Goal: Task Accomplishment & Management: Manage account settings

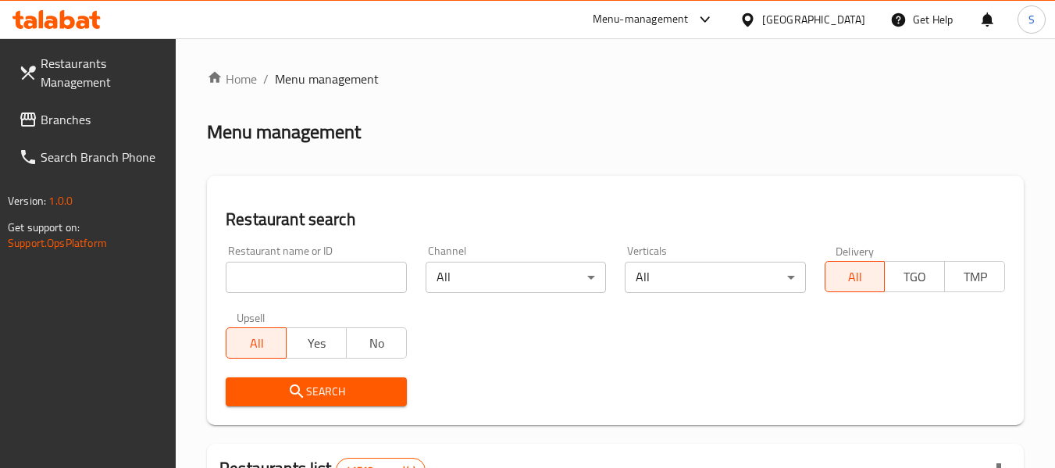
click at [309, 282] on input "search" at bounding box center [316, 277] width 180 height 31
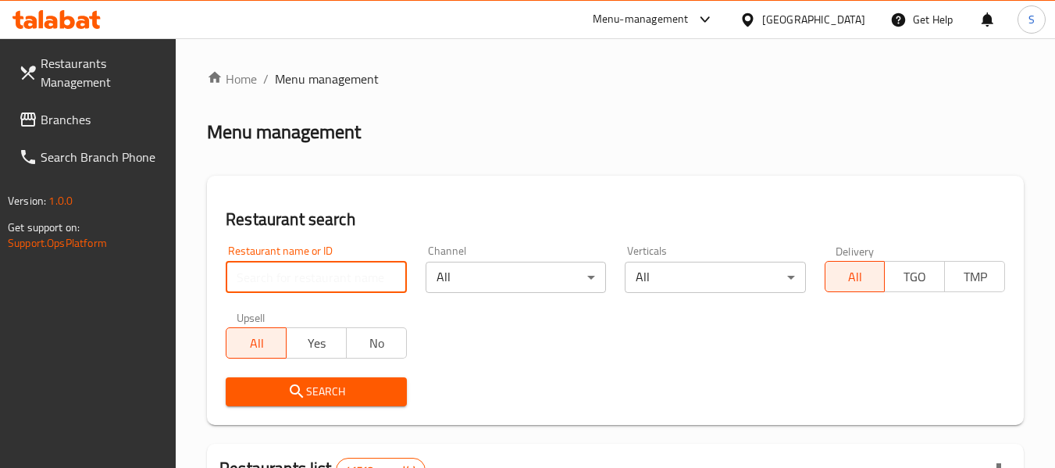
paste input "707203"
type input "707203"
click button "Search" at bounding box center [316, 391] width 180 height 29
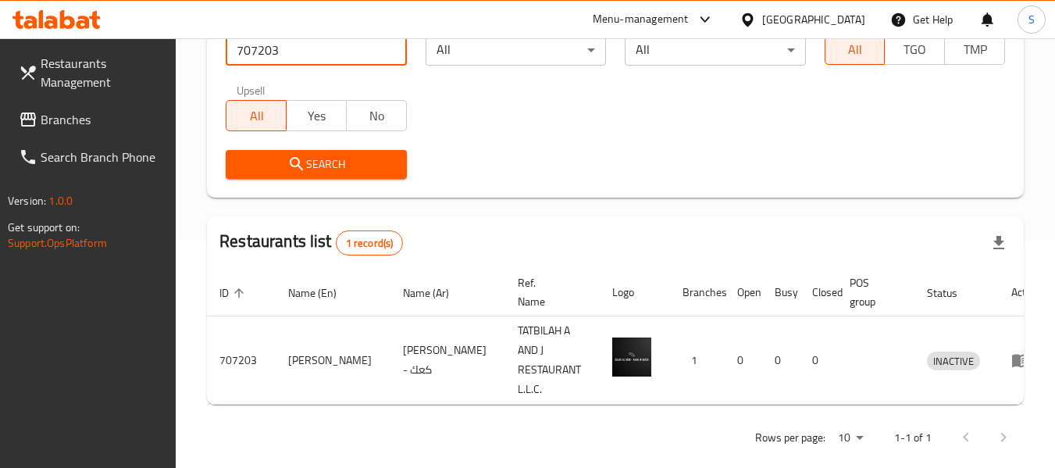
scroll to position [229, 0]
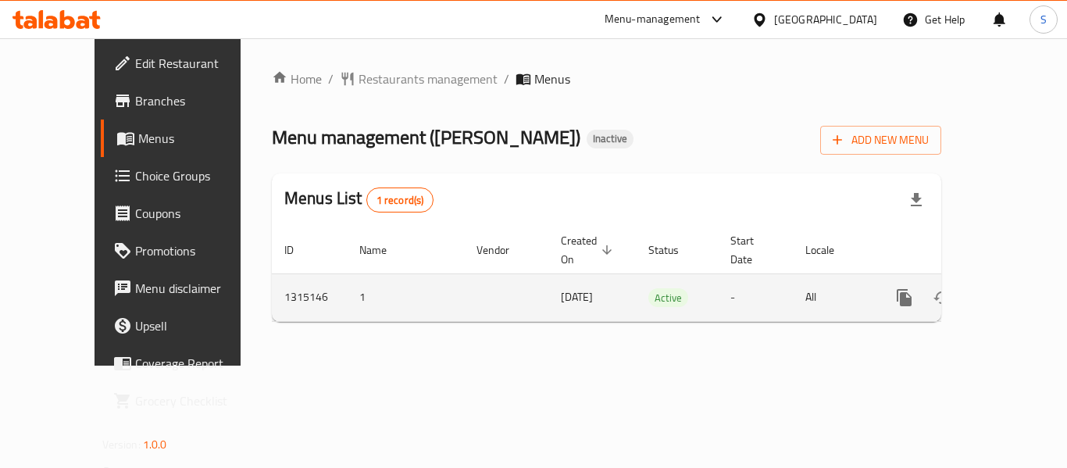
click at [1008, 288] on icon "enhanced table" at bounding box center [1017, 297] width 19 height 19
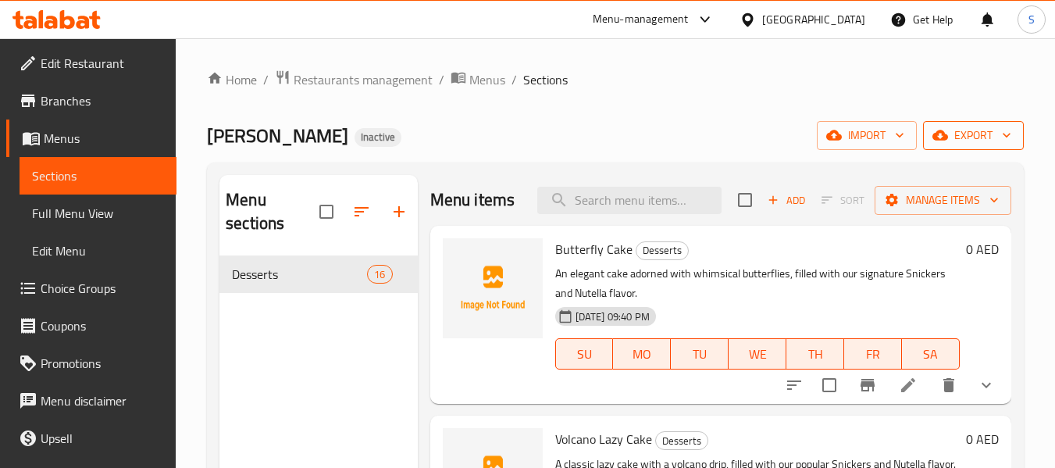
click at [973, 132] on span "export" at bounding box center [974, 136] width 76 height 20
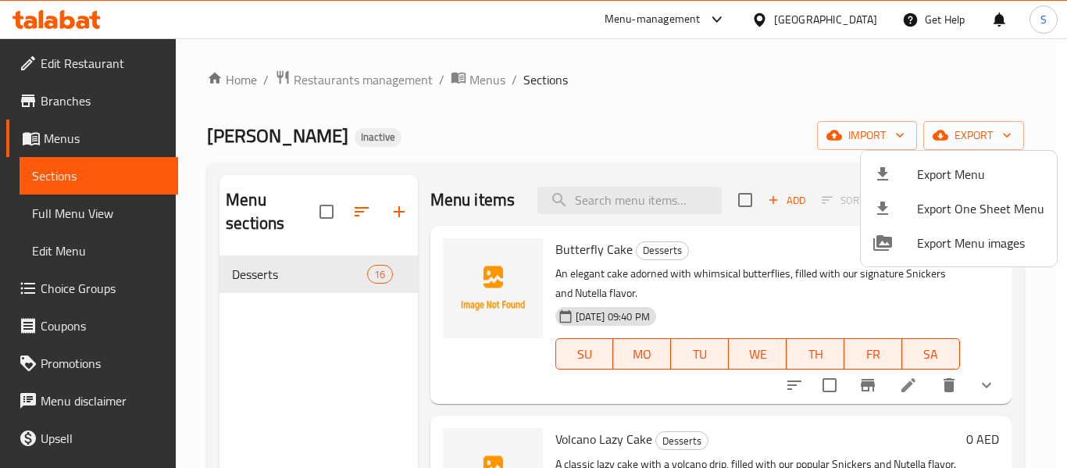
click at [943, 155] on ul "Export Menu Export One Sheet Menu Export Menu images" at bounding box center [959, 209] width 196 height 116
click at [931, 176] on span "Export Menu" at bounding box center [980, 174] width 127 height 19
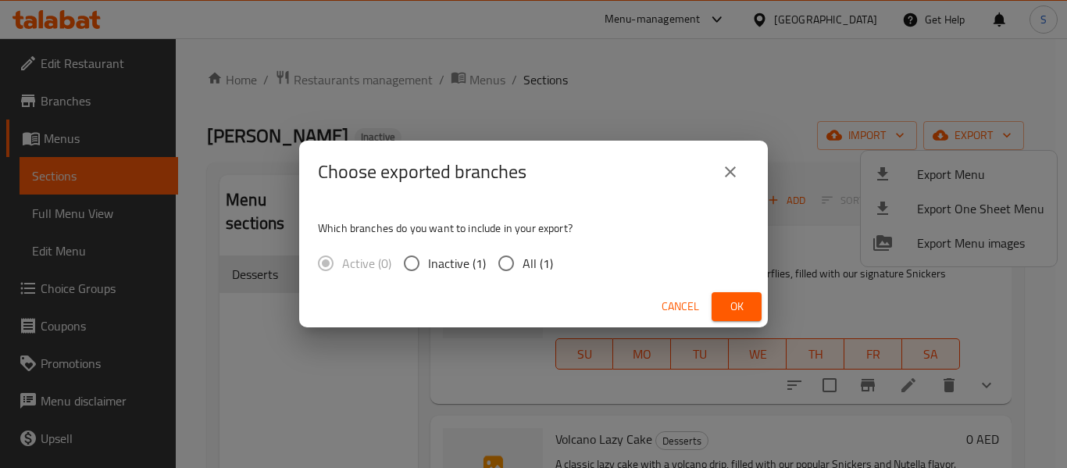
click at [518, 259] on input "All (1)" at bounding box center [506, 263] width 33 height 33
radio input "true"
drag, startPoint x: 751, startPoint y: 315, endPoint x: 737, endPoint y: 306, distance: 16.5
click at [751, 314] on button "Ok" at bounding box center [737, 306] width 50 height 29
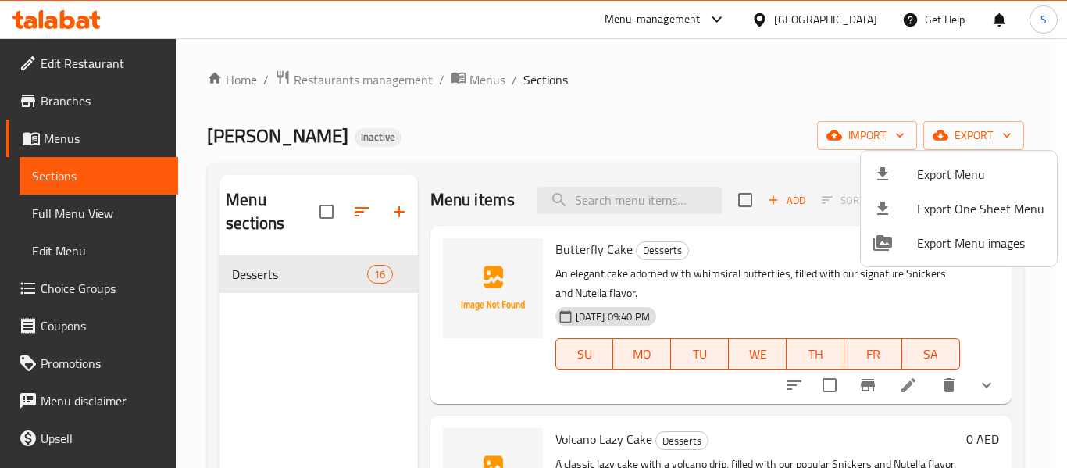
click at [627, 92] on div at bounding box center [533, 234] width 1067 height 468
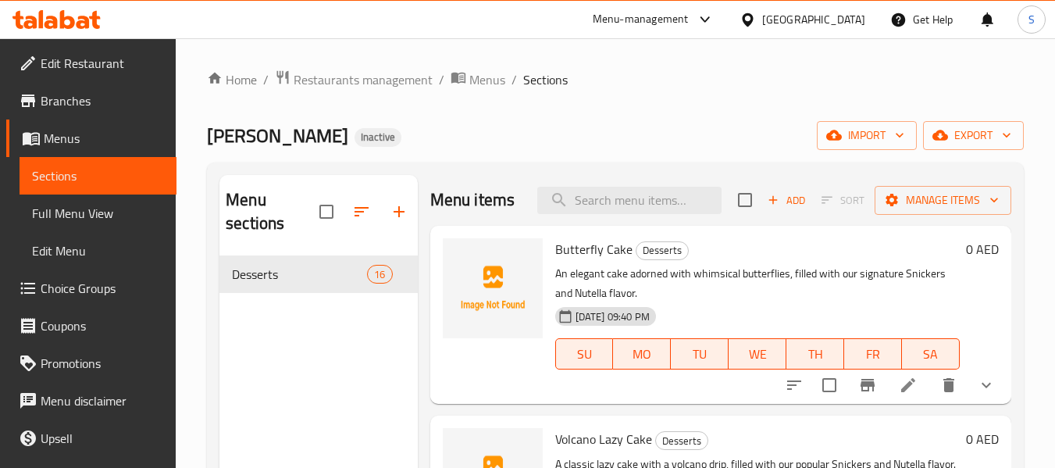
click at [85, 64] on span "Edit Restaurant" at bounding box center [102, 63] width 123 height 19
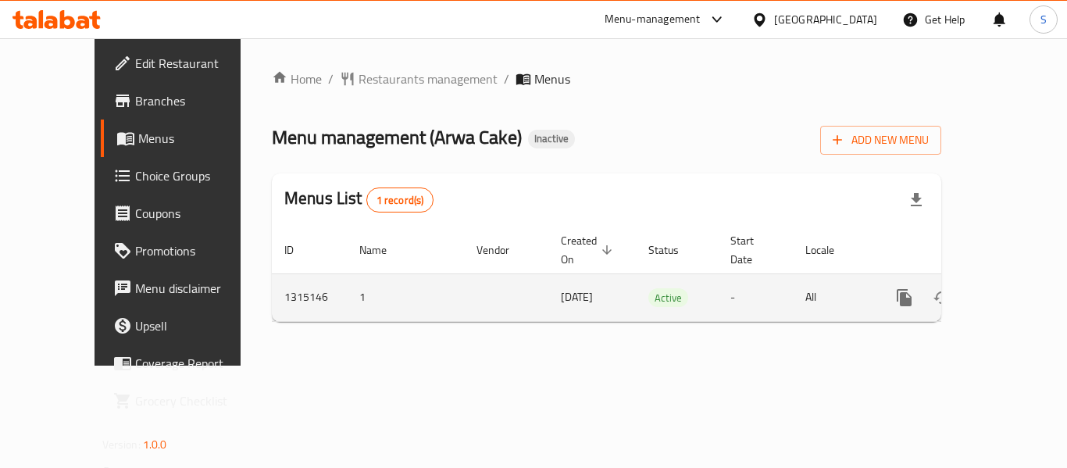
click at [1010, 291] on icon "enhanced table" at bounding box center [1017, 298] width 14 height 14
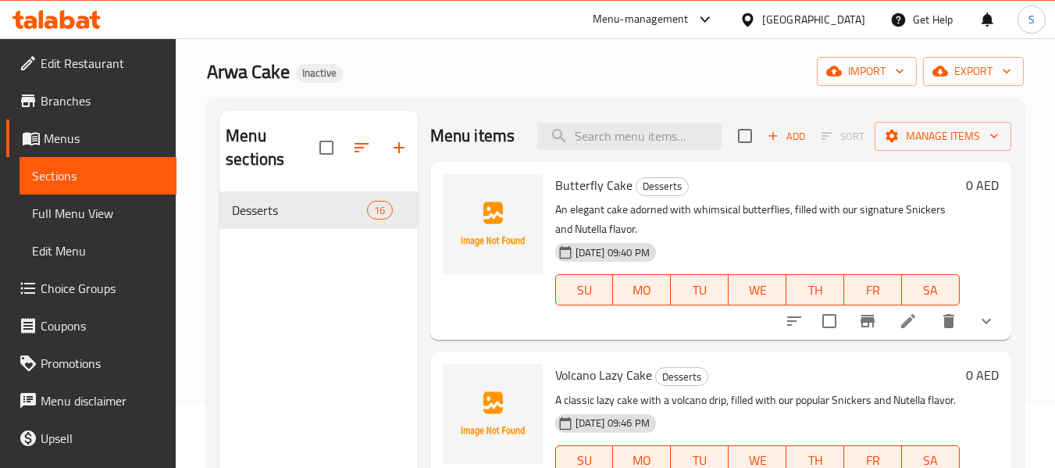
scroll to position [78, 0]
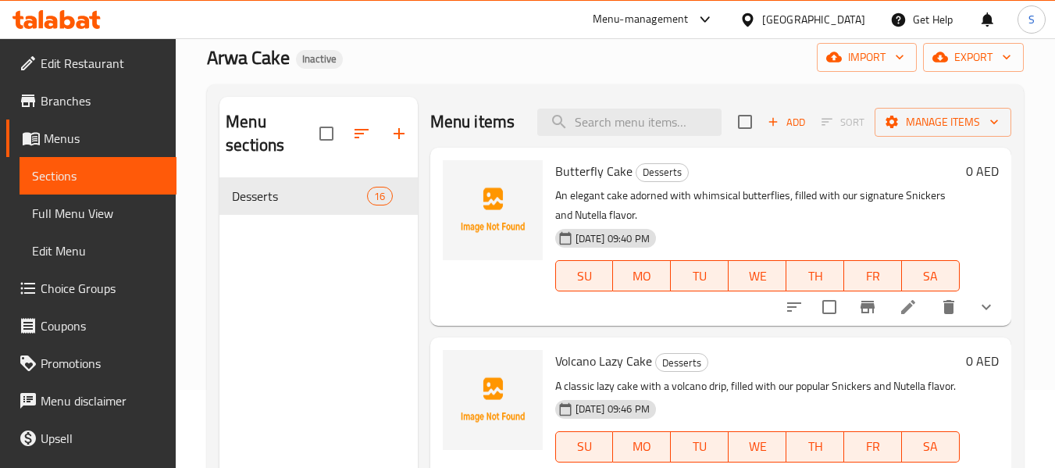
click at [94, 215] on span "Full Menu View" at bounding box center [98, 213] width 132 height 19
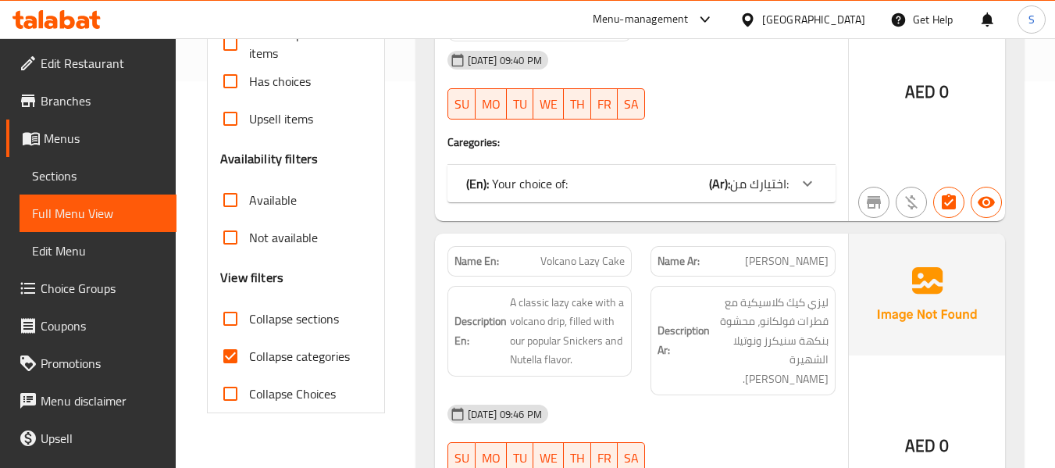
scroll to position [391, 0]
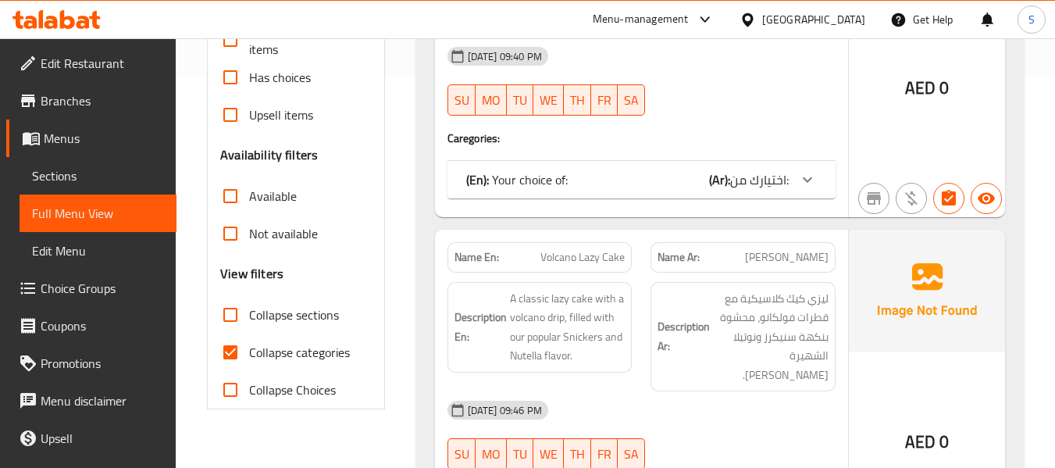
click at [294, 360] on span "Collapse categories" at bounding box center [299, 352] width 101 height 19
click at [249, 360] on input "Collapse categories" at bounding box center [231, 353] width 38 height 38
checkbox input "false"
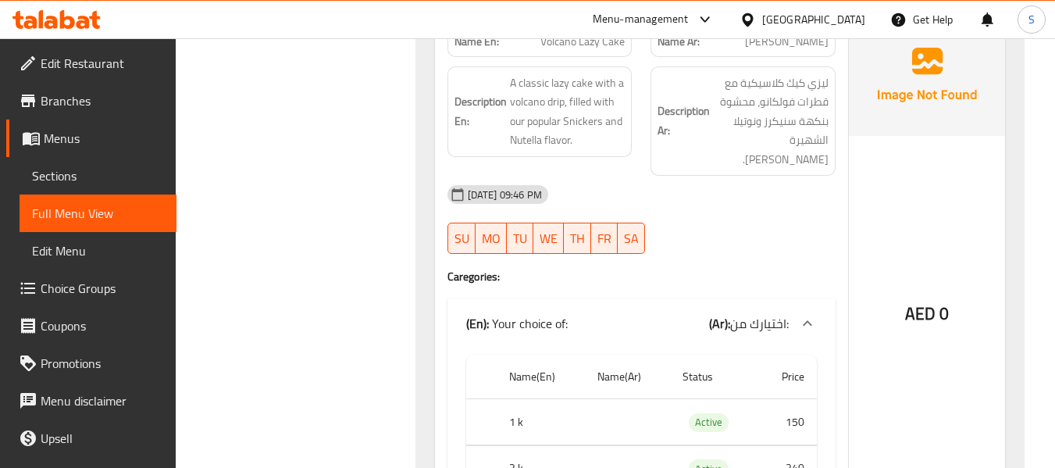
scroll to position [703, 0]
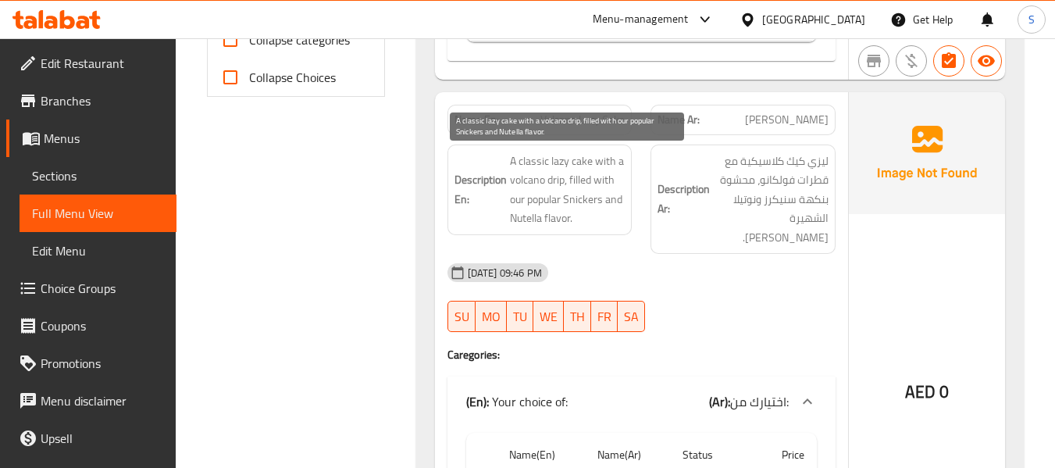
click at [555, 185] on span "A classic lazy cake with a volcano drip, filled with our popular Snickers and N…" at bounding box center [568, 190] width 116 height 77
click at [562, 224] on span "A classic lazy cake with a volcano drip, filled with our popular Snickers and N…" at bounding box center [568, 190] width 116 height 77
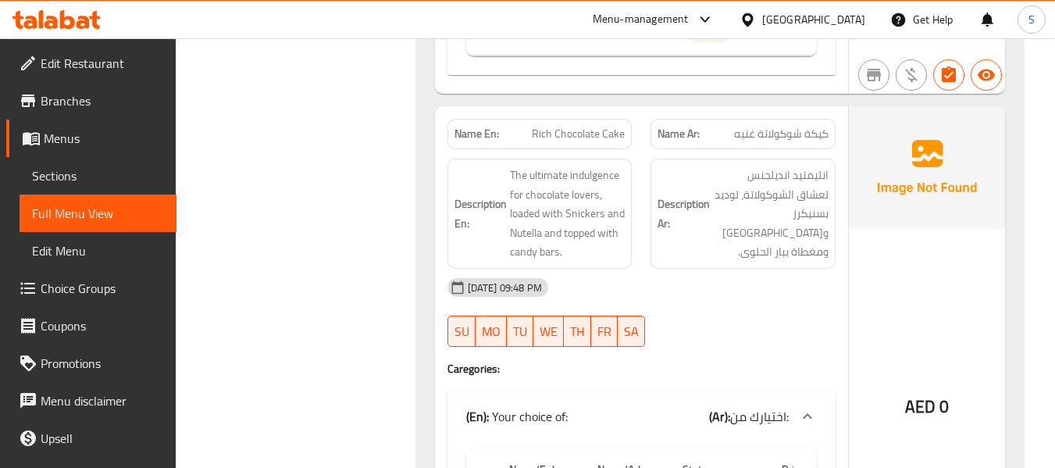
scroll to position [1172, 0]
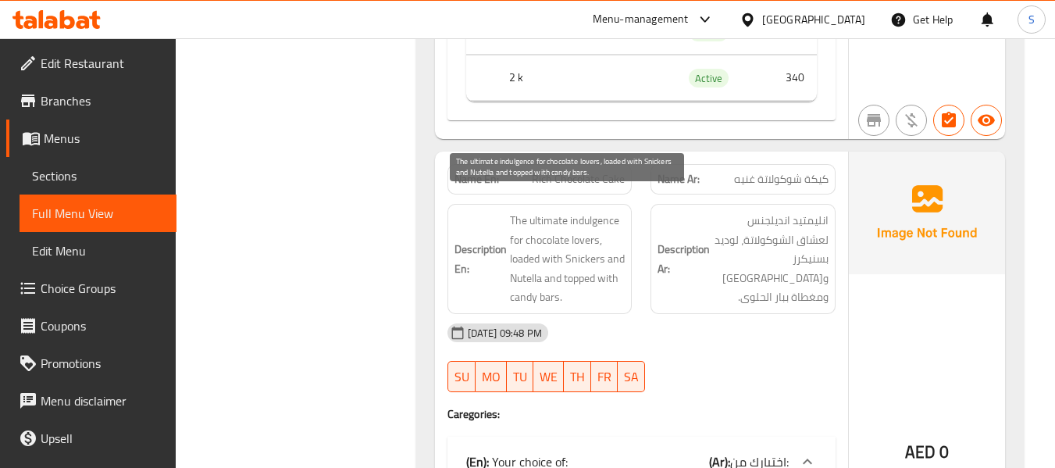
click at [580, 218] on span "The ultimate indulgence for chocolate lovers, loaded with Snickers and Nutella …" at bounding box center [568, 259] width 116 height 96
click at [530, 259] on span "The ultimate indulgence for chocolate lovers, loaded with Snickers and Nutella …" at bounding box center [568, 259] width 116 height 96
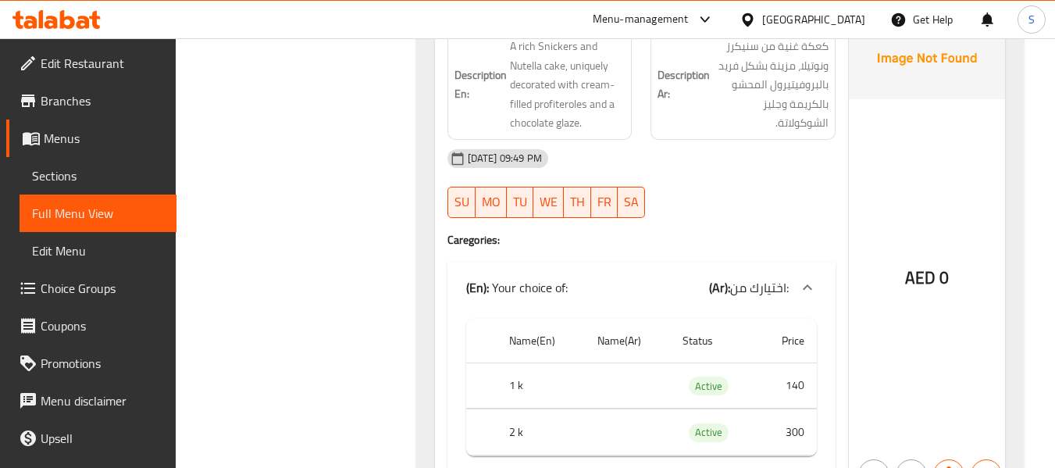
scroll to position [1797, 0]
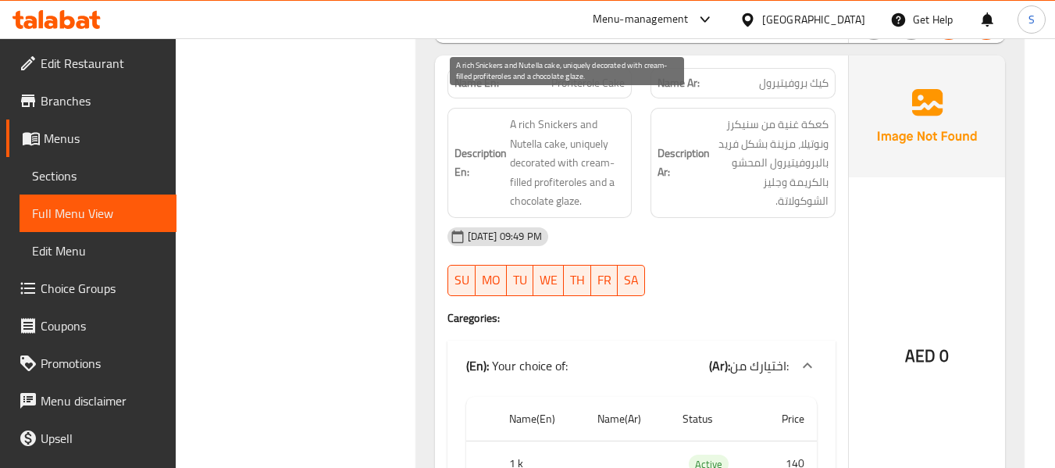
click at [550, 125] on span "A rich Snickers and Nutella cake, uniquely decorated with cream-filled profiter…" at bounding box center [568, 163] width 116 height 96
click at [571, 166] on span "A rich Snickers and Nutella cake, uniquely decorated with cream-filled profiter…" at bounding box center [568, 163] width 116 height 96
click at [570, 188] on span "A rich Snickers and Nutella cake, uniquely decorated with cream-filled profiter…" at bounding box center [568, 163] width 116 height 96
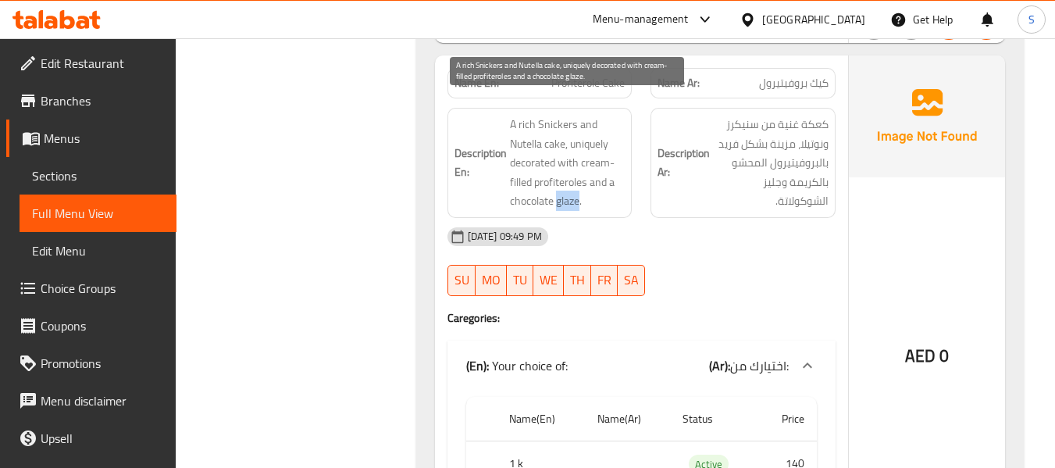
click at [570, 188] on span "A rich Snickers and Nutella cake, uniquely decorated with cream-filled profiter…" at bounding box center [568, 163] width 116 height 96
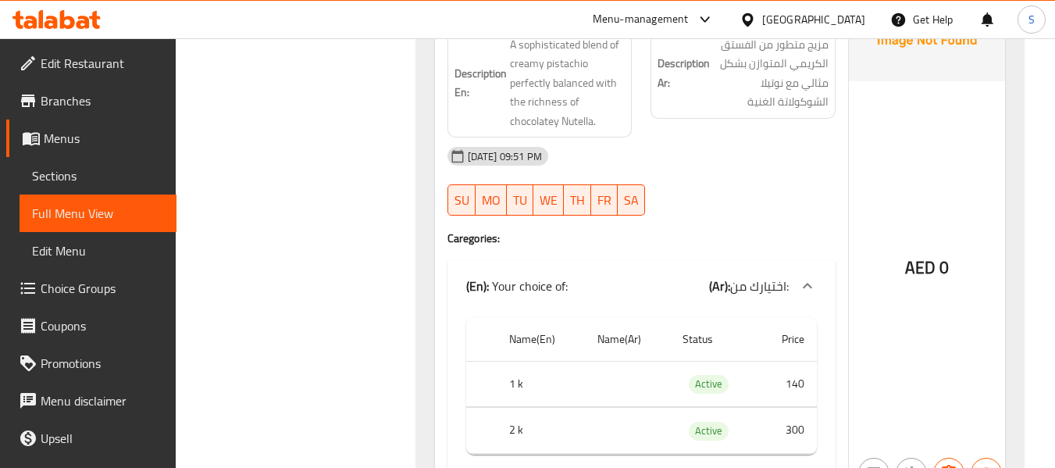
scroll to position [2344, 0]
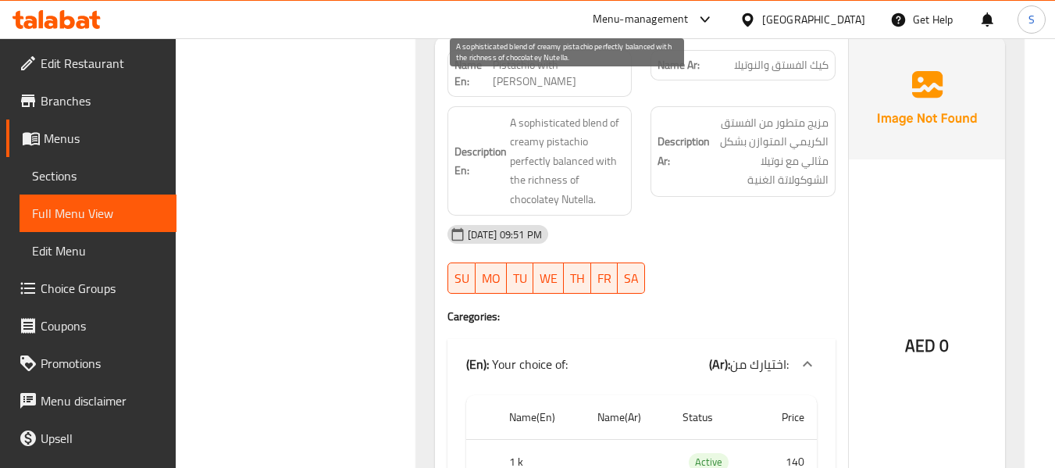
click at [573, 166] on span "A sophisticated blend of creamy pistachio perfectly balanced with the richness …" at bounding box center [568, 161] width 116 height 96
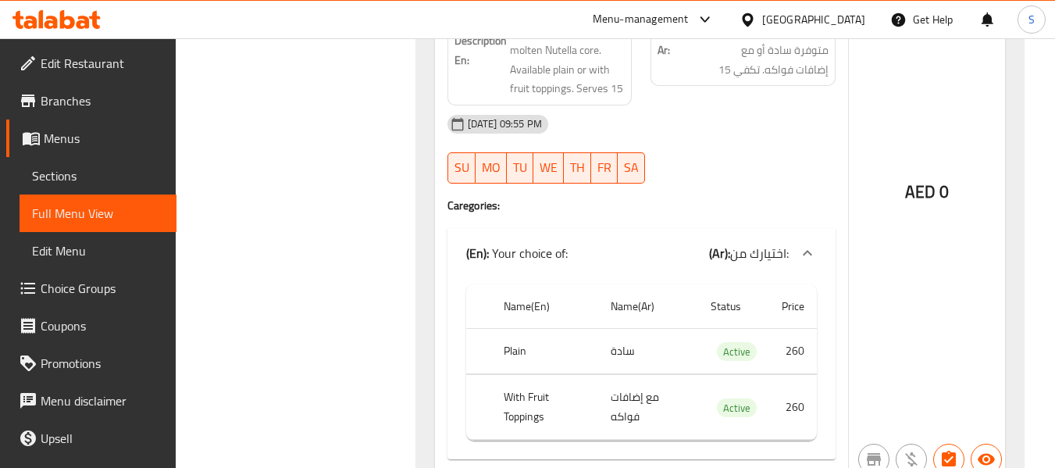
scroll to position [3438, 0]
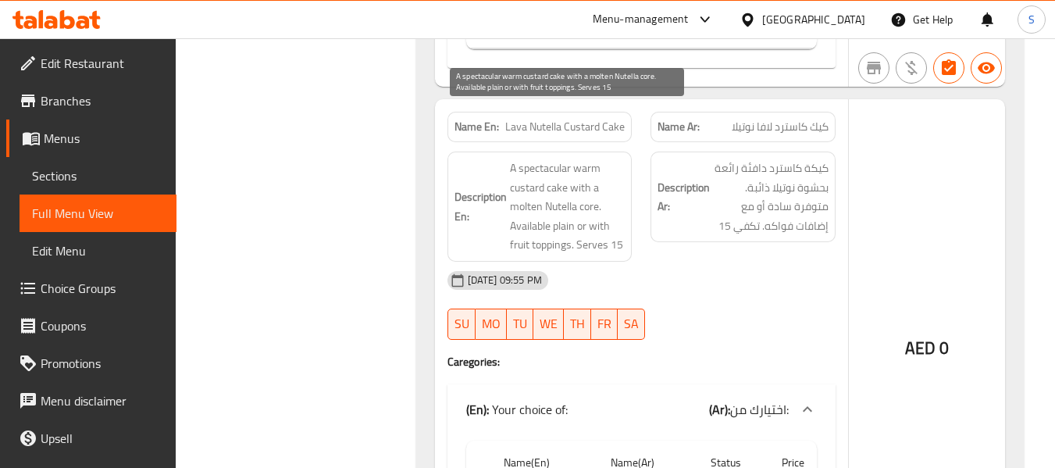
click at [552, 159] on span "A spectacular warm custard cake with a molten Nutella core. Available plain or …" at bounding box center [568, 207] width 116 height 96
click at [595, 159] on span "A spectacular warm custard cake with a molten Nutella core. Available plain or …" at bounding box center [568, 207] width 116 height 96
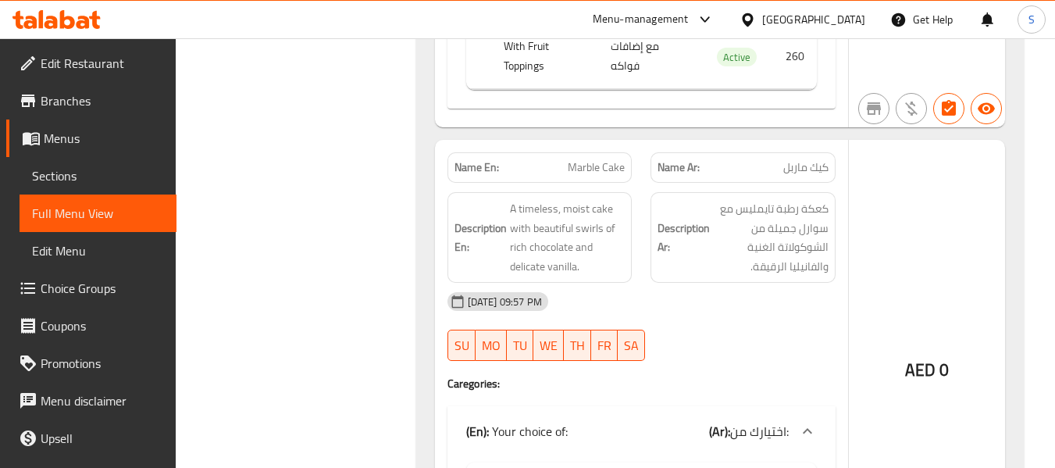
scroll to position [3982, 0]
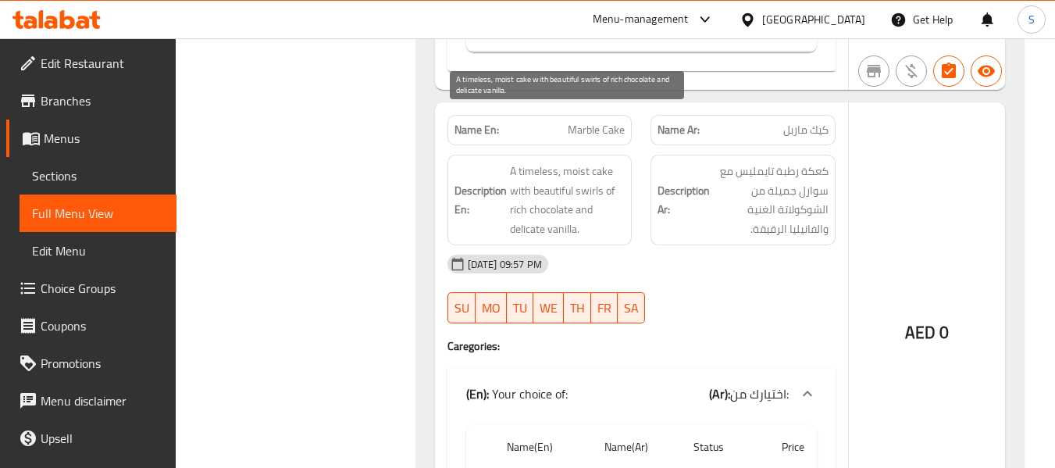
click at [589, 162] on span "A timeless, moist cake with beautiful swirls of rich chocolate and delicate van…" at bounding box center [568, 200] width 116 height 77
click at [588, 162] on span "A timeless, moist cake with beautiful swirls of rich chocolate and delicate van…" at bounding box center [568, 200] width 116 height 77
click at [559, 174] on span "A timeless, moist cake with beautiful swirls of rich chocolate and delicate van…" at bounding box center [568, 200] width 116 height 77
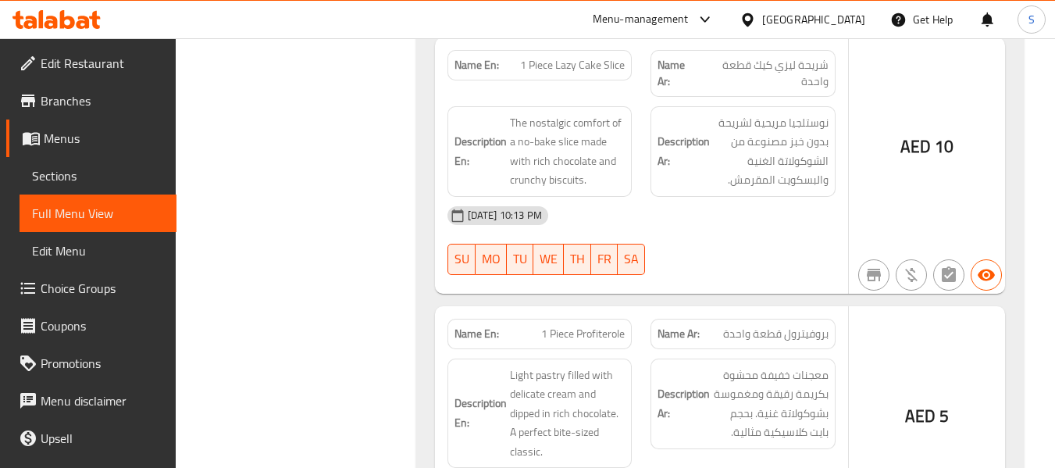
scroll to position [7372, 0]
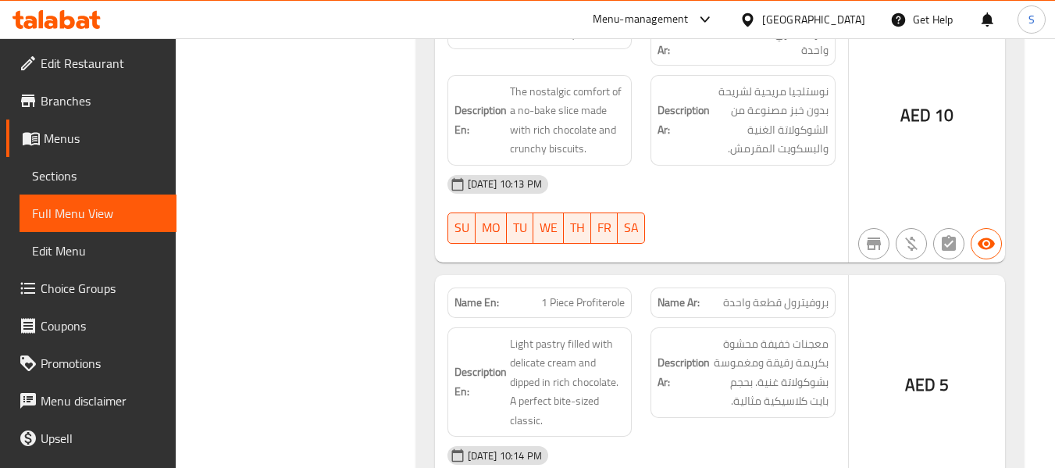
click at [86, 136] on span "Menus" at bounding box center [104, 138] width 120 height 19
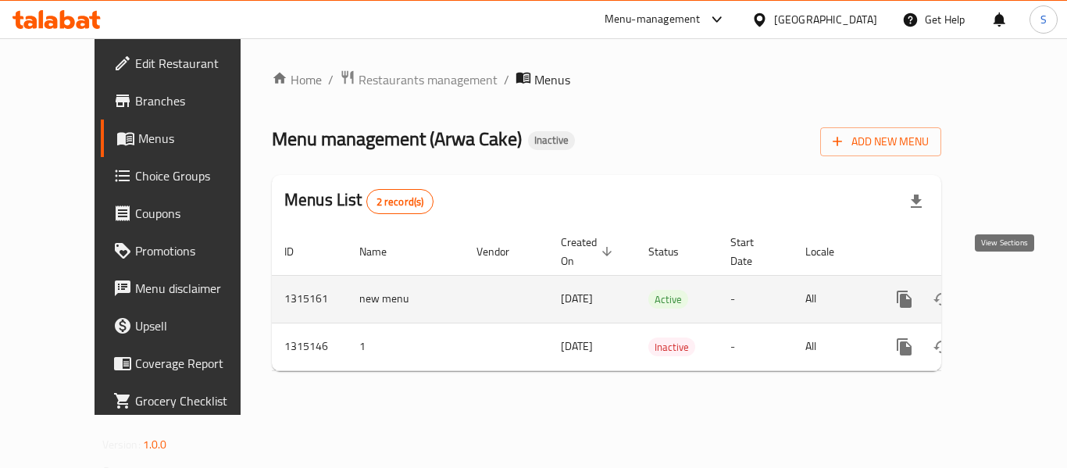
click at [1008, 290] on icon "enhanced table" at bounding box center [1017, 299] width 19 height 19
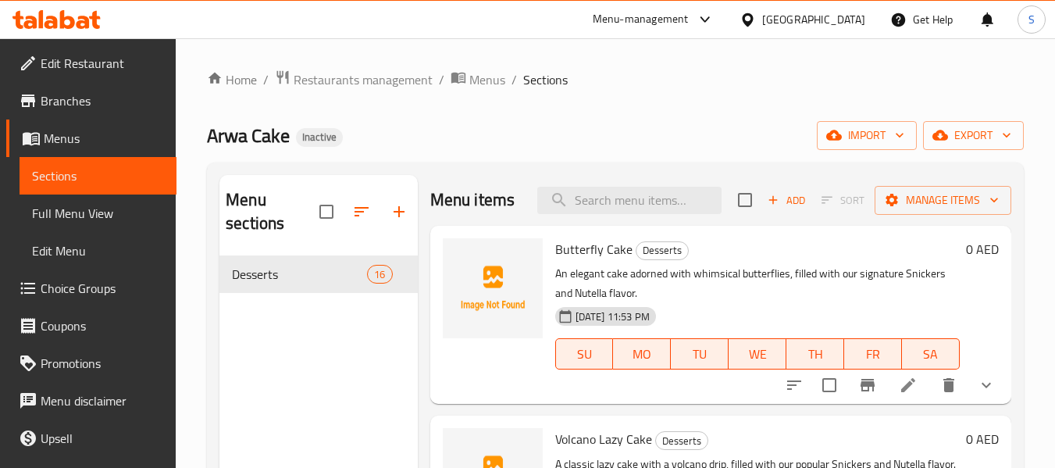
drag, startPoint x: 98, startPoint y: 213, endPoint x: 570, endPoint y: 93, distance: 487.7
click at [98, 213] on span "Full Menu View" at bounding box center [98, 213] width 132 height 19
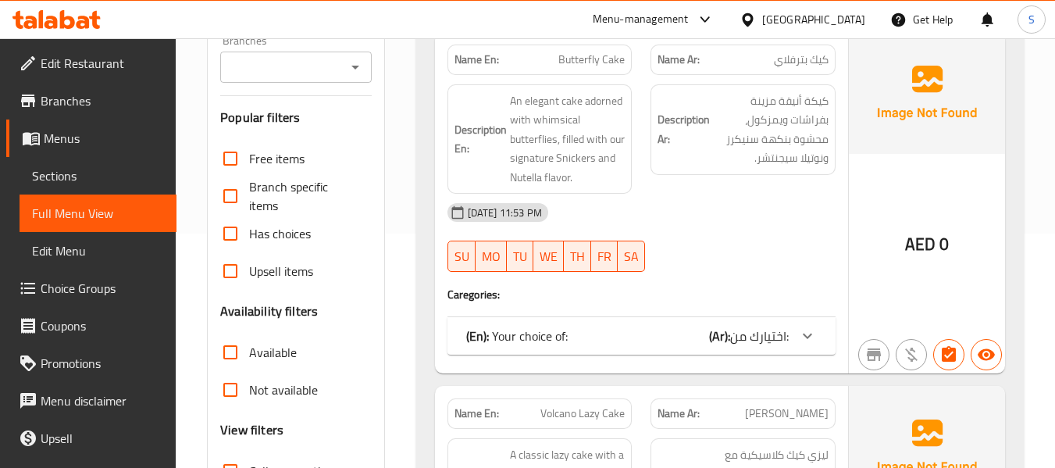
scroll to position [391, 0]
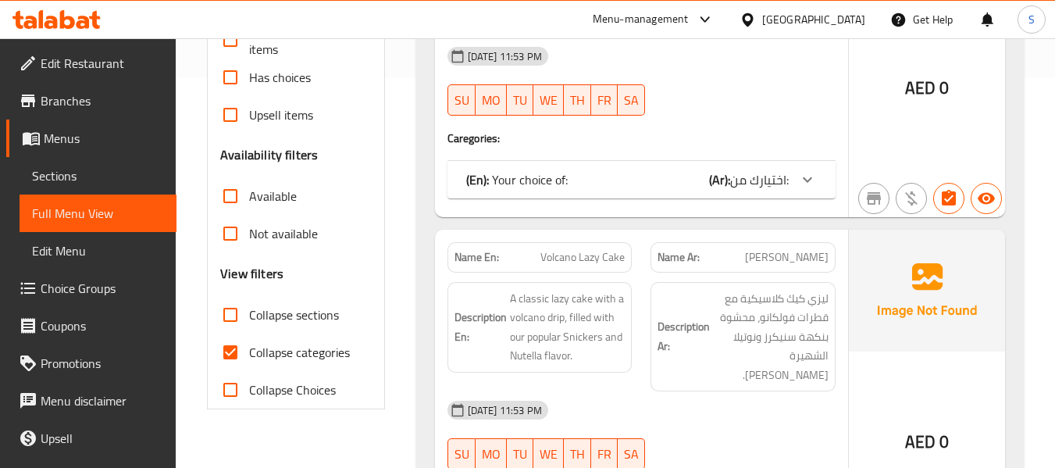
click at [297, 353] on span "Collapse categories" at bounding box center [299, 352] width 101 height 19
click at [249, 353] on input "Collapse categories" at bounding box center [231, 353] width 38 height 38
checkbox input "false"
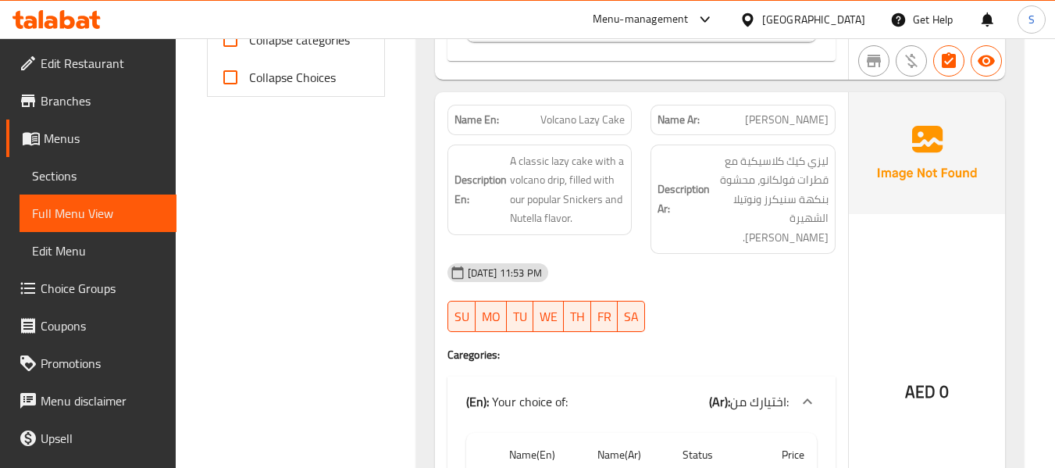
scroll to position [547, 0]
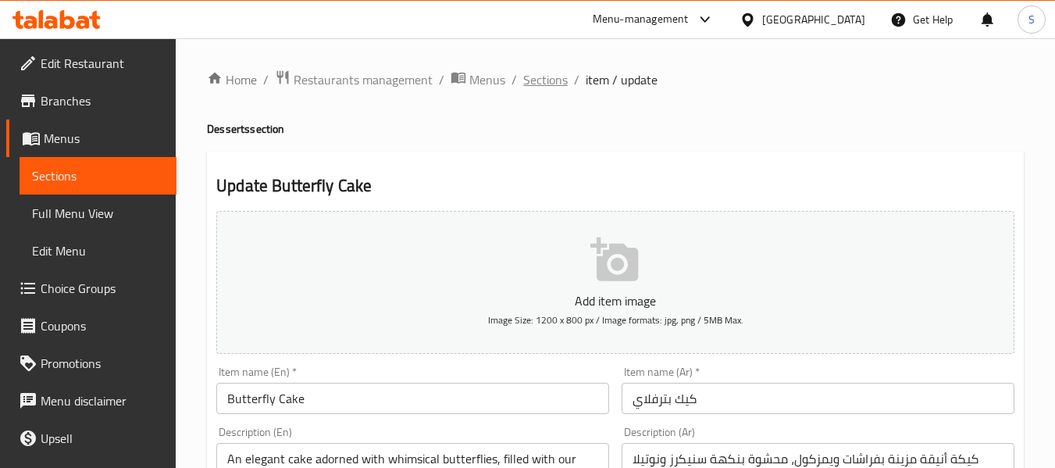
click at [563, 79] on span "Sections" at bounding box center [545, 79] width 45 height 19
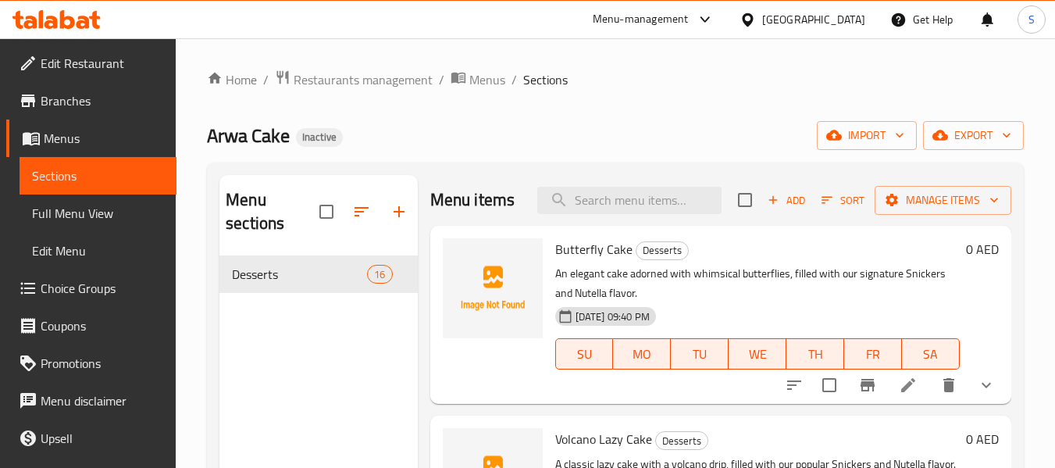
click at [122, 138] on span "Menus" at bounding box center [104, 138] width 120 height 19
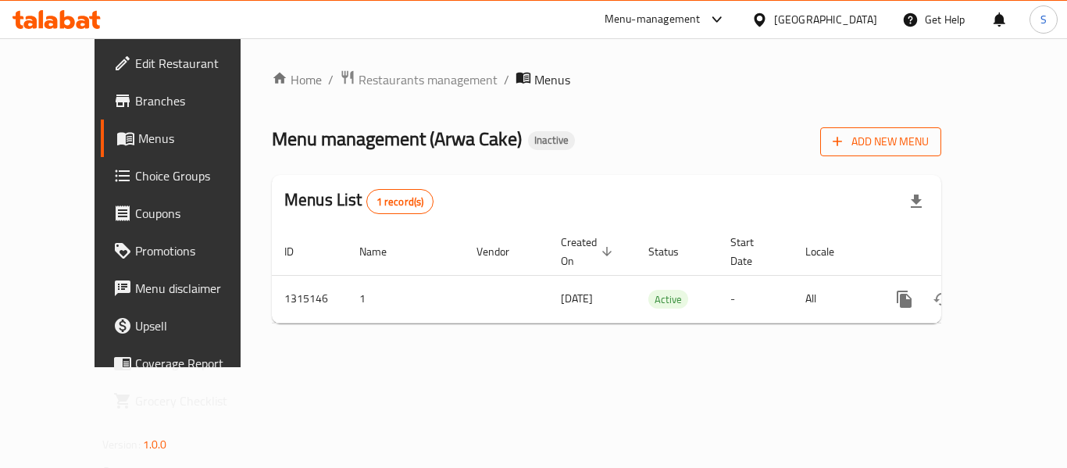
click at [929, 141] on span "Add New Menu" at bounding box center [881, 142] width 96 height 20
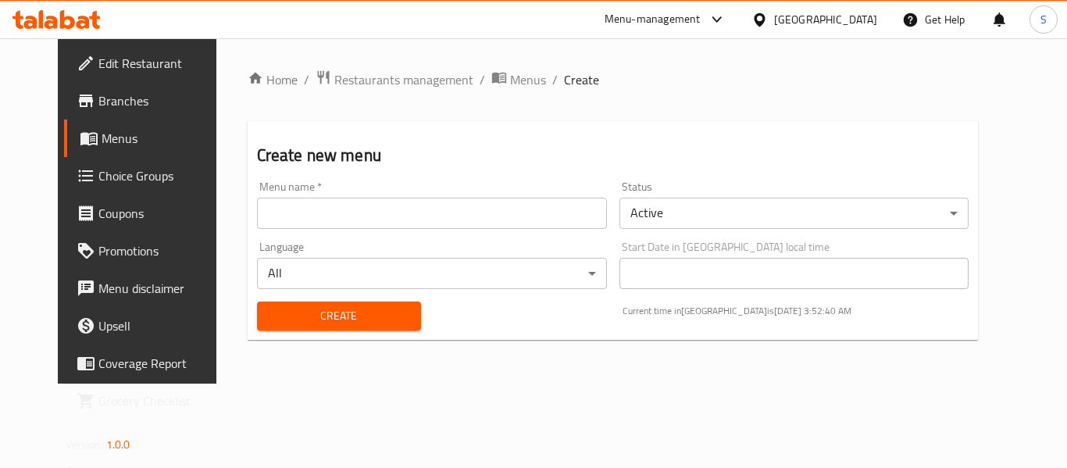
click at [322, 220] on input "text" at bounding box center [432, 213] width 350 height 31
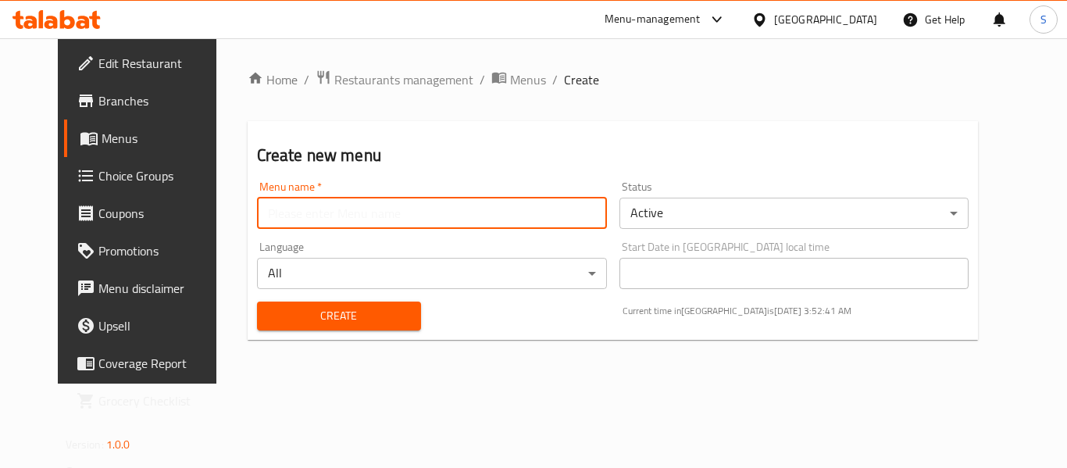
type input "new menu"
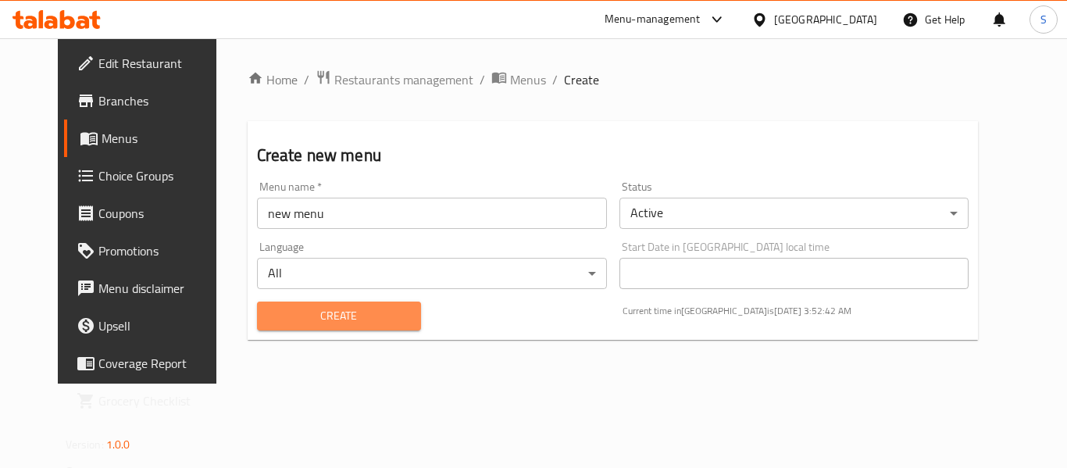
drag, startPoint x: 285, startPoint y: 314, endPoint x: 438, endPoint y: 143, distance: 229.6
click at [288, 312] on span "Create" at bounding box center [339, 316] width 139 height 20
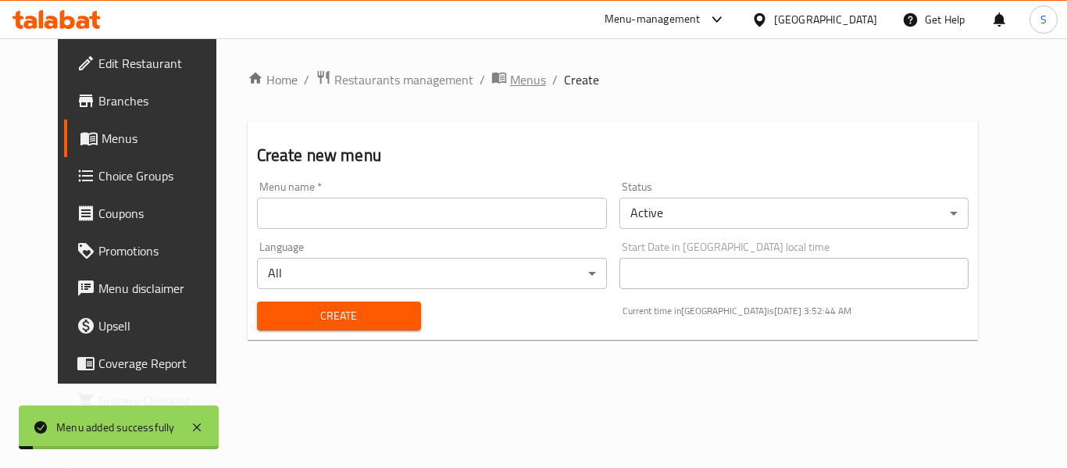
click at [510, 82] on span "Menus" at bounding box center [528, 79] width 36 height 19
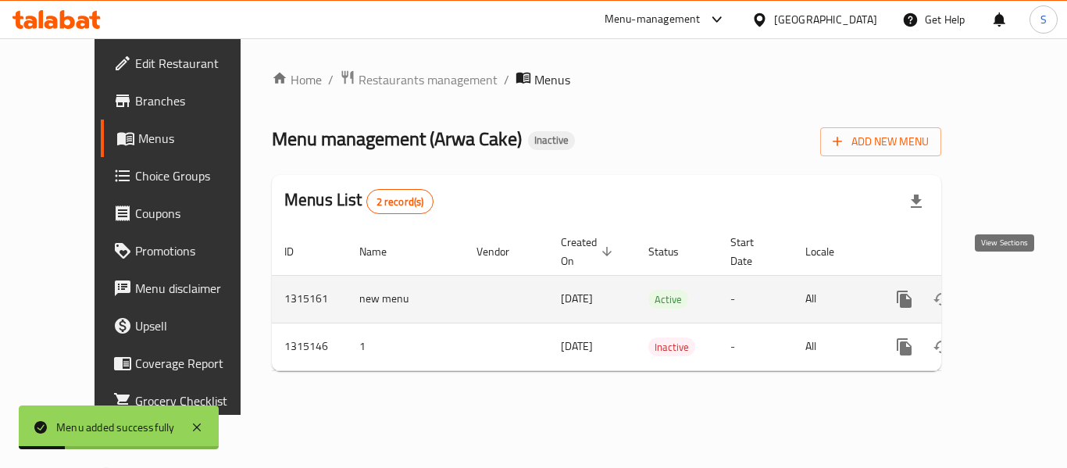
click at [1008, 290] on icon "enhanced table" at bounding box center [1017, 299] width 19 height 19
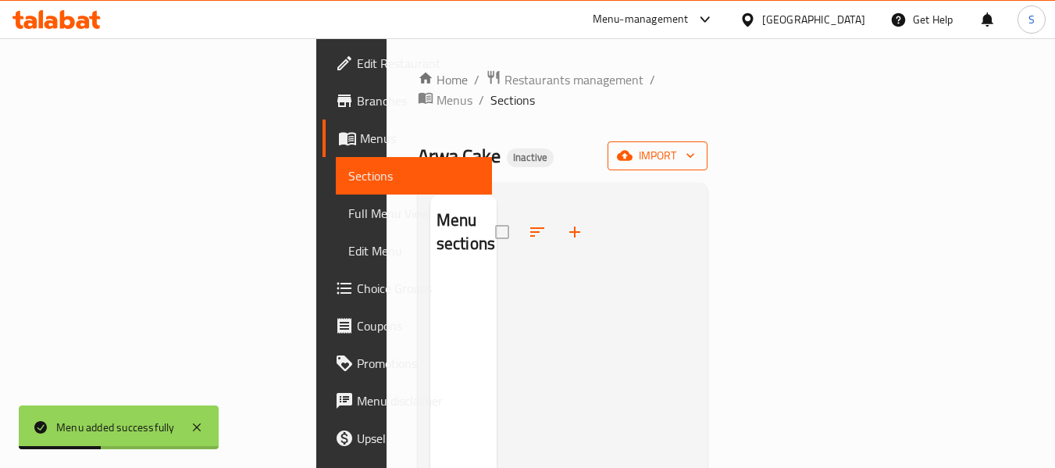
click at [695, 146] on span "import" at bounding box center [657, 156] width 75 height 20
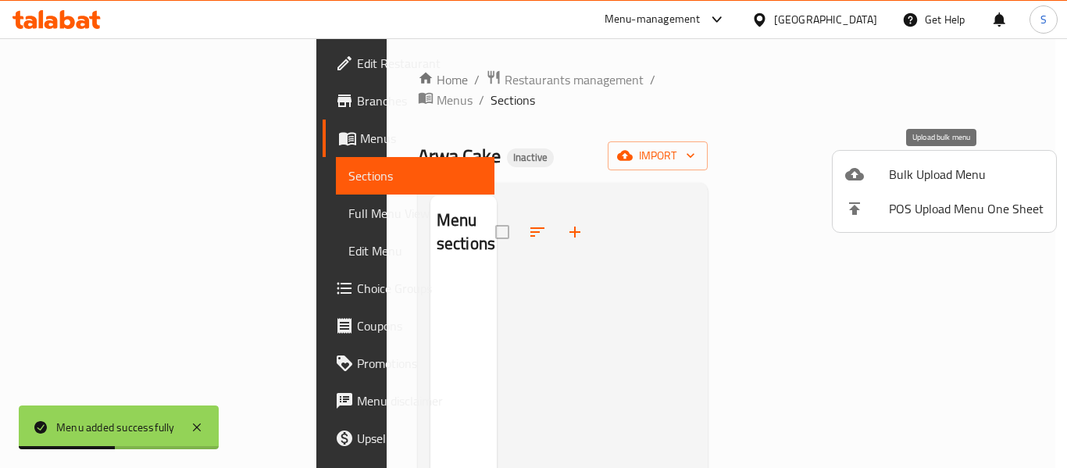
click at [925, 178] on span "Bulk Upload Menu" at bounding box center [966, 174] width 155 height 19
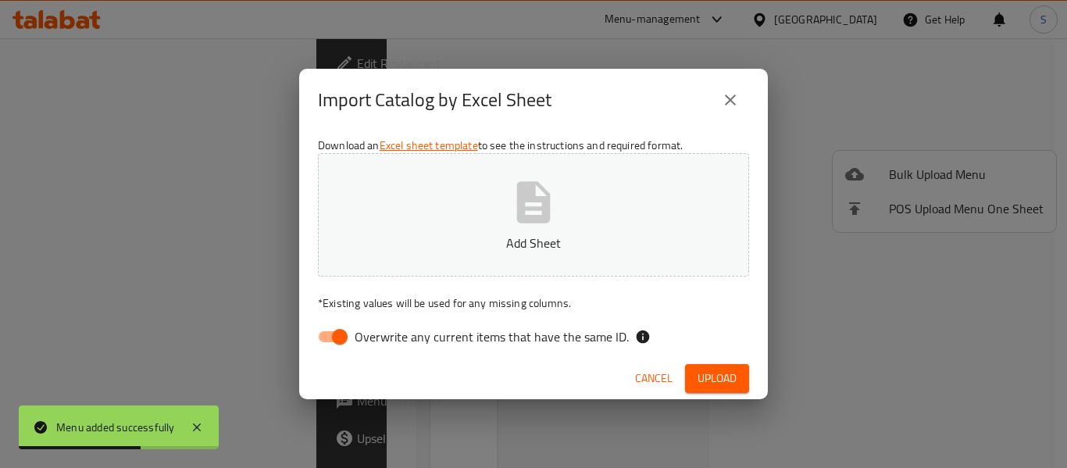
drag, startPoint x: 338, startPoint y: 340, endPoint x: 461, endPoint y: 295, distance: 131.2
click at [341, 338] on input "Overwrite any current items that have the same ID." at bounding box center [339, 337] width 89 height 30
checkbox input "false"
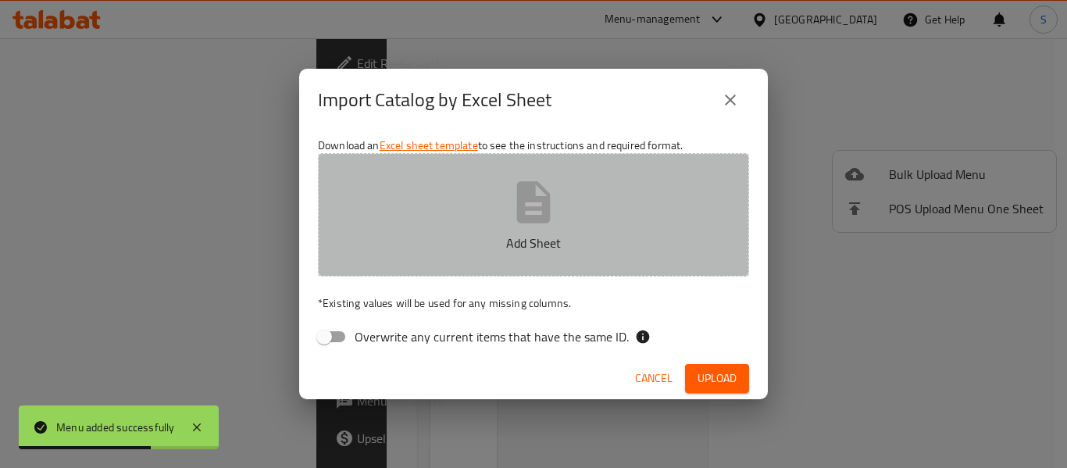
click at [528, 227] on button "Add Sheet" at bounding box center [533, 214] width 431 height 123
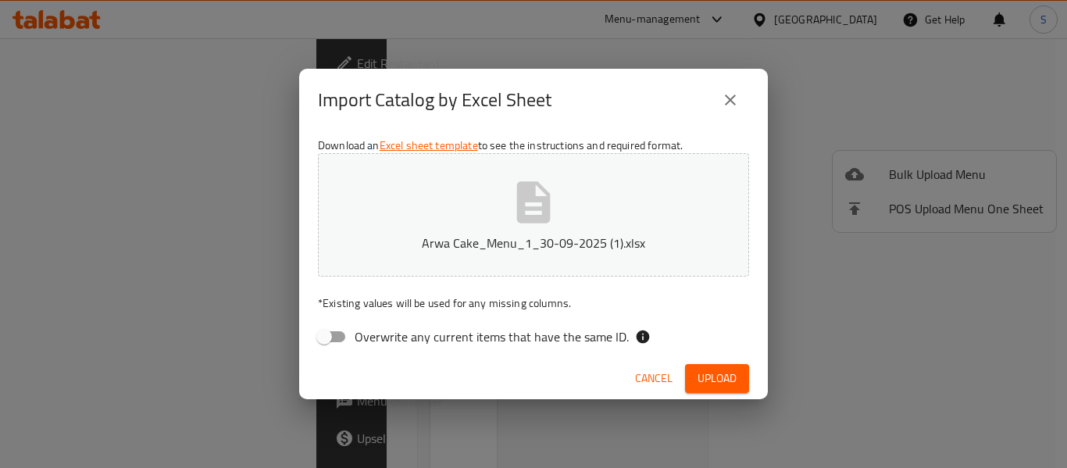
click at [730, 382] on span "Upload" at bounding box center [717, 379] width 39 height 20
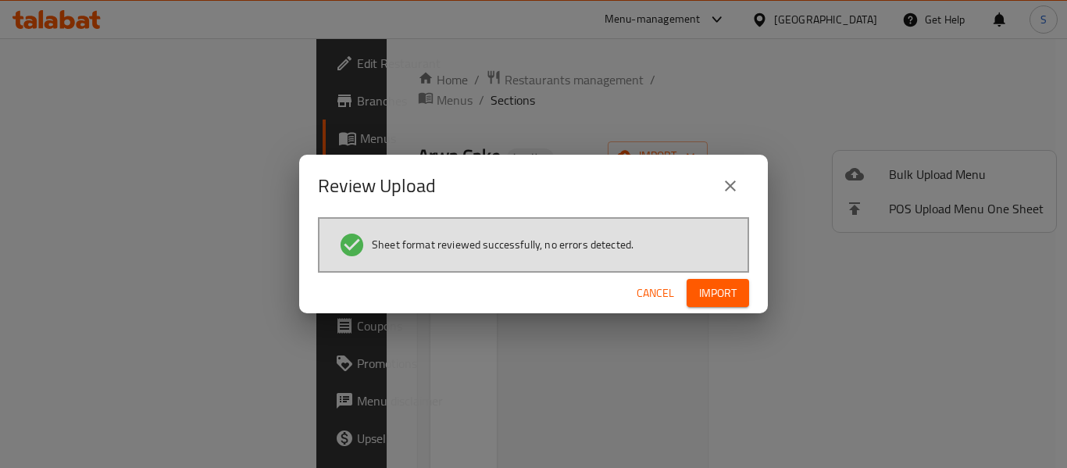
click at [716, 295] on span "Import" at bounding box center [718, 294] width 38 height 20
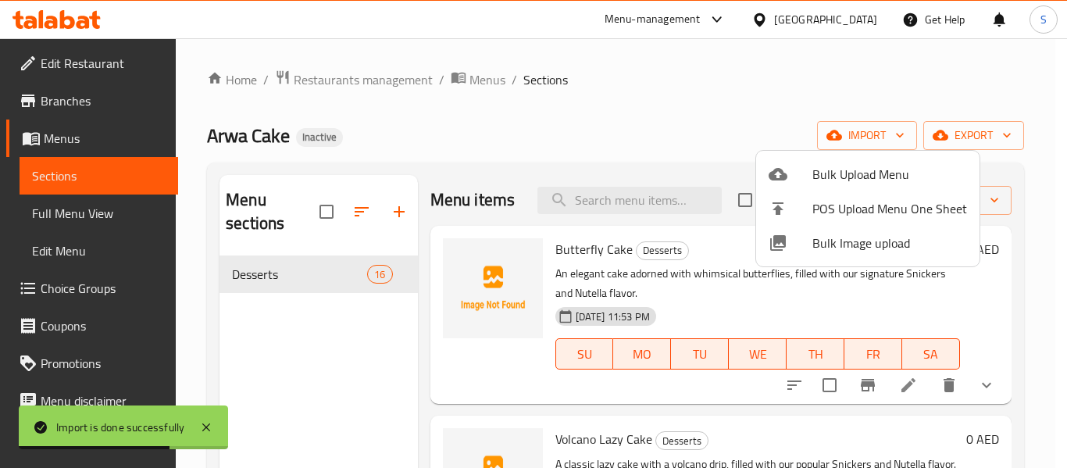
click at [664, 110] on div at bounding box center [533, 234] width 1067 height 468
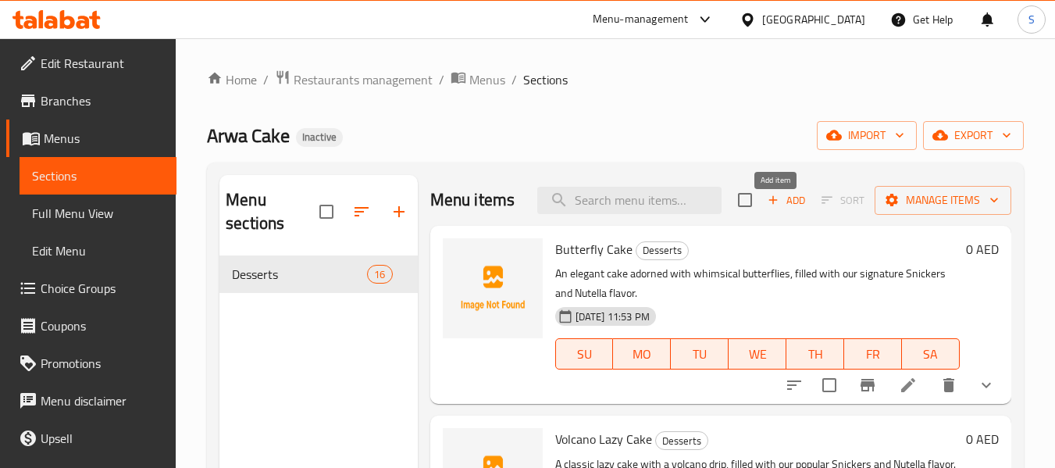
click at [770, 205] on icon "button" at bounding box center [773, 200] width 14 height 14
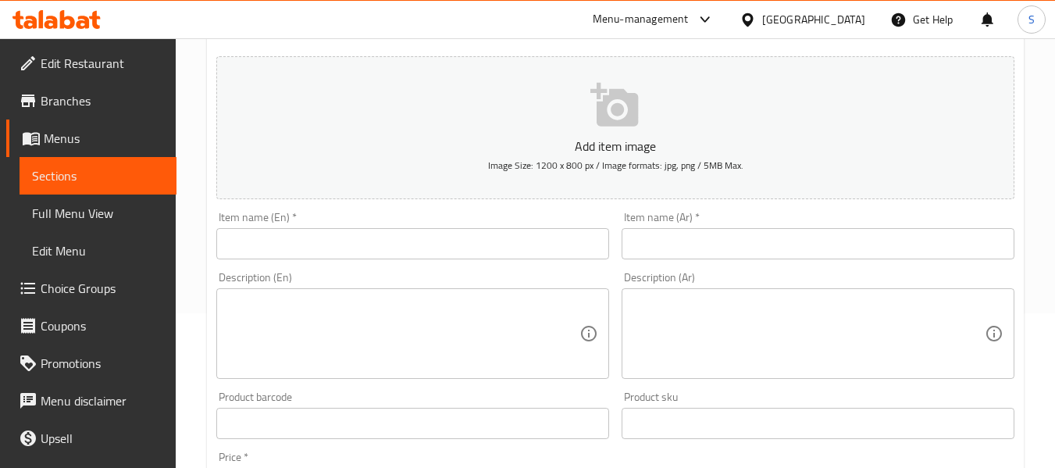
scroll to position [156, 0]
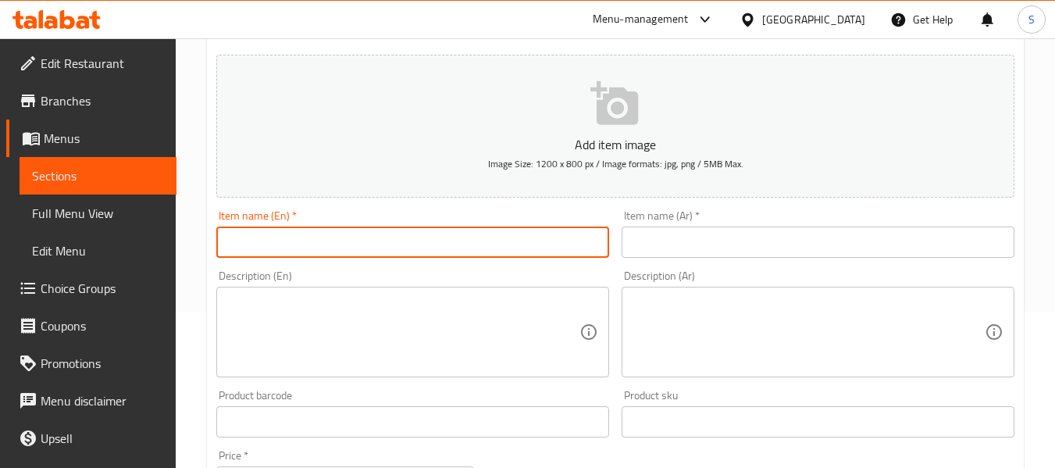
paste input "Strawberry Bowl"
type input "Strawberry Bowl"
click at [693, 238] on input "text" at bounding box center [818, 242] width 393 height 31
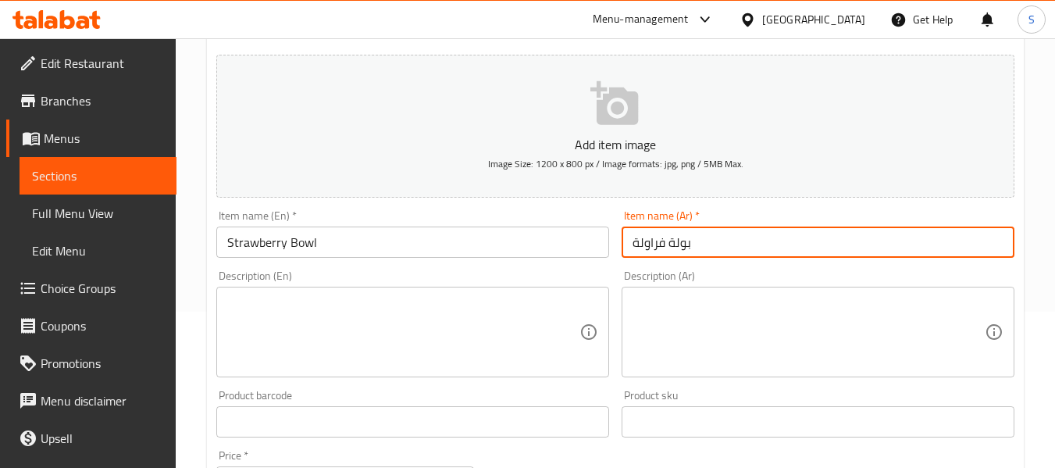
type input "بولة فراولة"
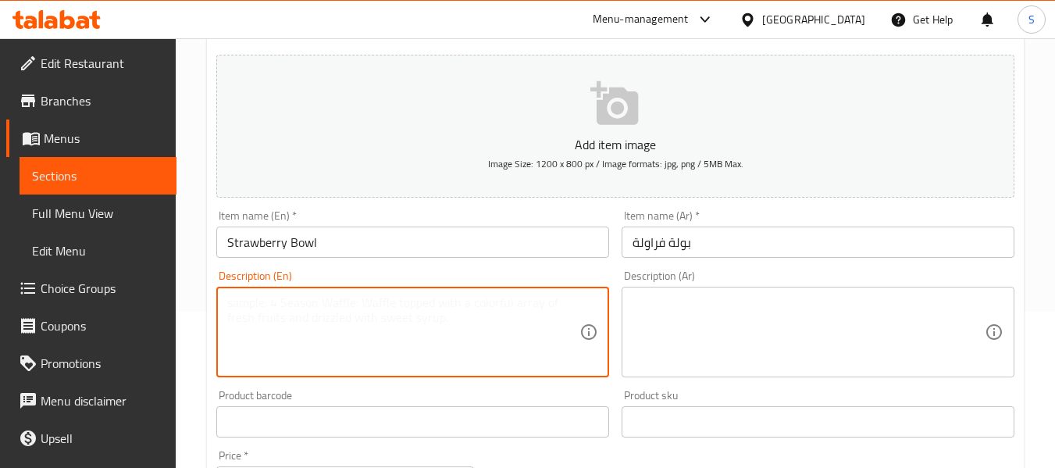
paste textarea "A refreshing, shareable dessert with light layers of cream and fresh, juicy str…"
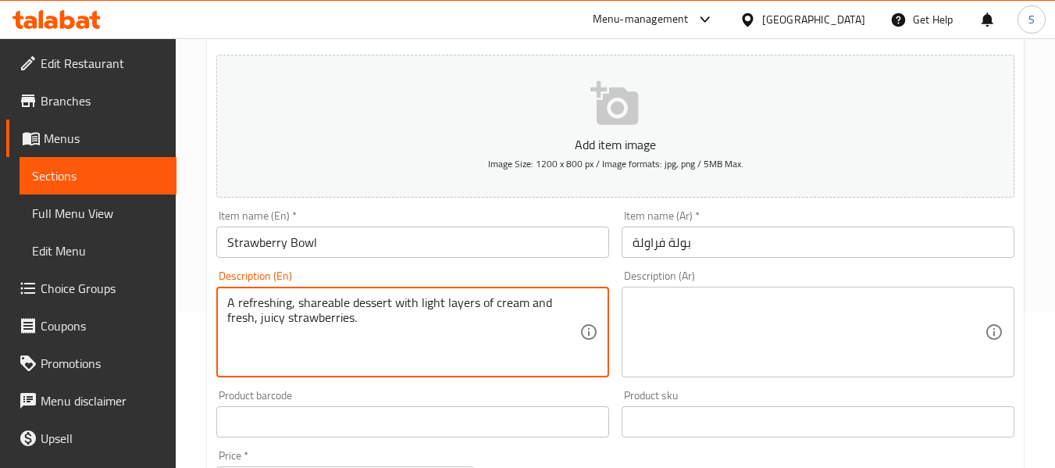
paste textarea "Serves 8–10"
click at [463, 318] on textarea "A refreshing, shareable dessert with light layers of cream and fresh, juicy str…" at bounding box center [403, 332] width 352 height 74
click at [462, 318] on textarea "A refreshing, shareable dessert with light layers of cream and fresh, juicy str…" at bounding box center [403, 332] width 352 height 74
type textarea "A refreshing, shareable dessert with light layers of cream and fresh, juicy str…"
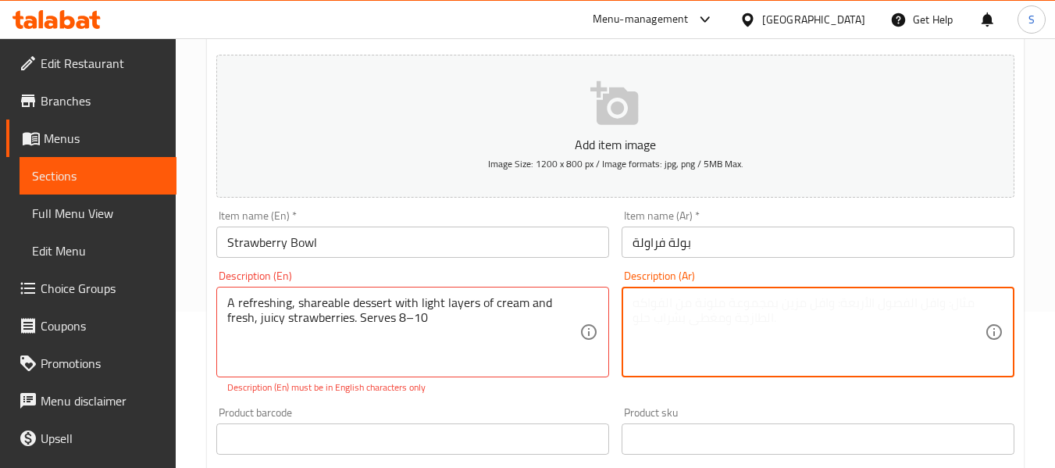
paste textarea "حلوى منعشة يمكن مشاركتها مع طبقات خفيفة من الكريمة والفراولة الطازجة والعصرية. …"
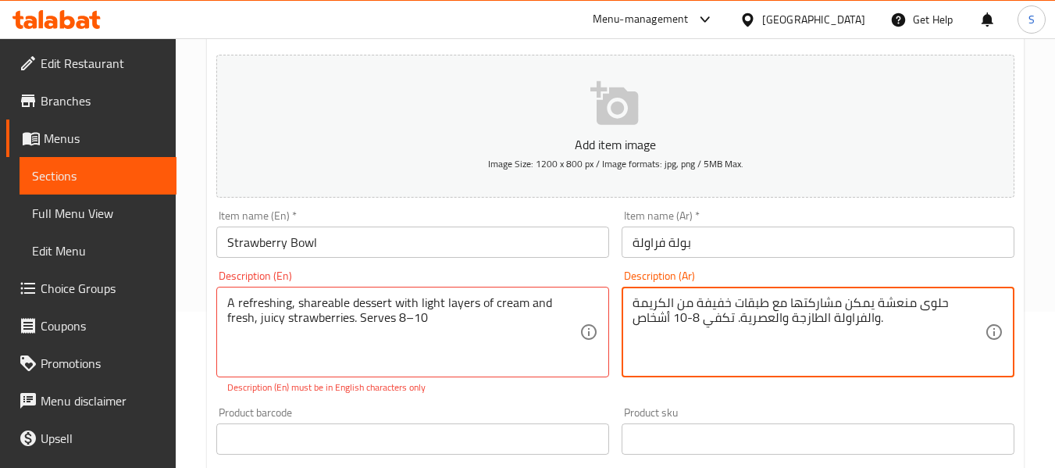
type textarea "حلوى منعشة يمكن مشاركتها مع طبقات خفيفة من الكريمة والفراولة الطازجة والعصرية. …"
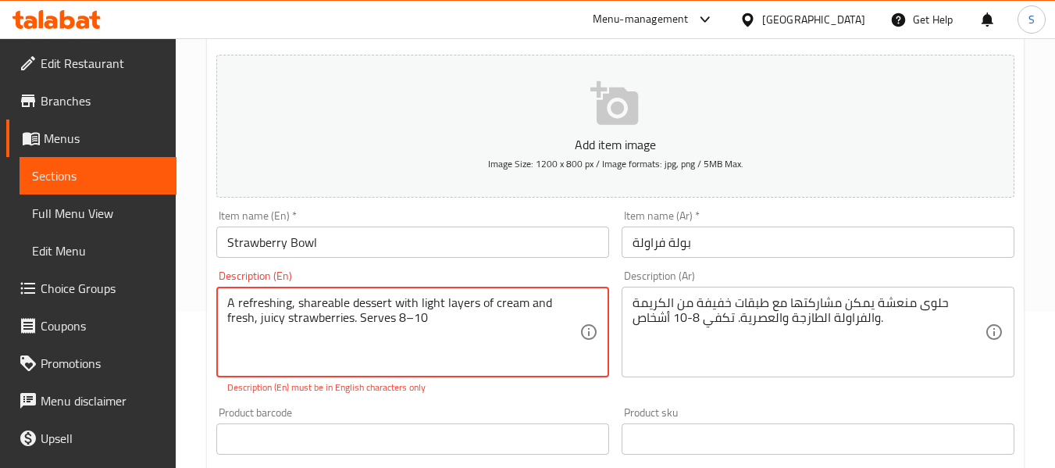
drag, startPoint x: 408, startPoint y: 316, endPoint x: 425, endPoint y: 348, distance: 36.4
click at [418, 319] on textarea "A refreshing, shareable dessert with light layers of cream and fresh, juicy str…" at bounding box center [403, 332] width 352 height 74
click at [438, 323] on textarea "A refreshing, shareable dessert with light layers of cream and fresh, juicy str…" at bounding box center [403, 332] width 352 height 74
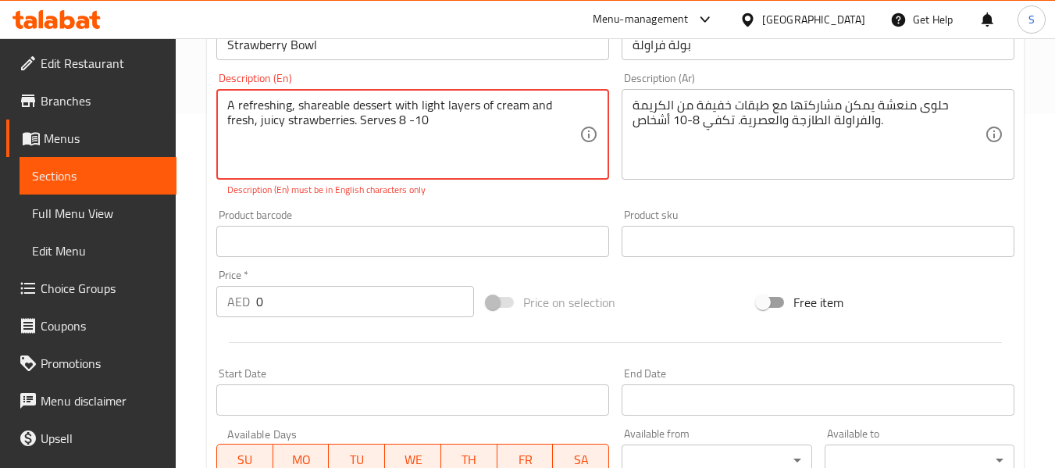
scroll to position [391, 0]
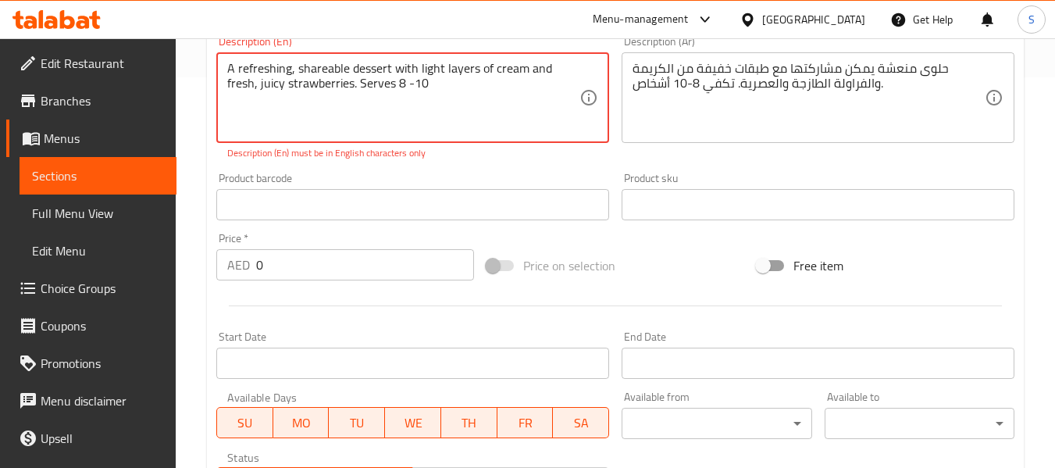
type textarea "A refreshing, shareable dessert with light layers of cream and fresh, juicy str…"
click at [315, 260] on input "0" at bounding box center [365, 264] width 218 height 31
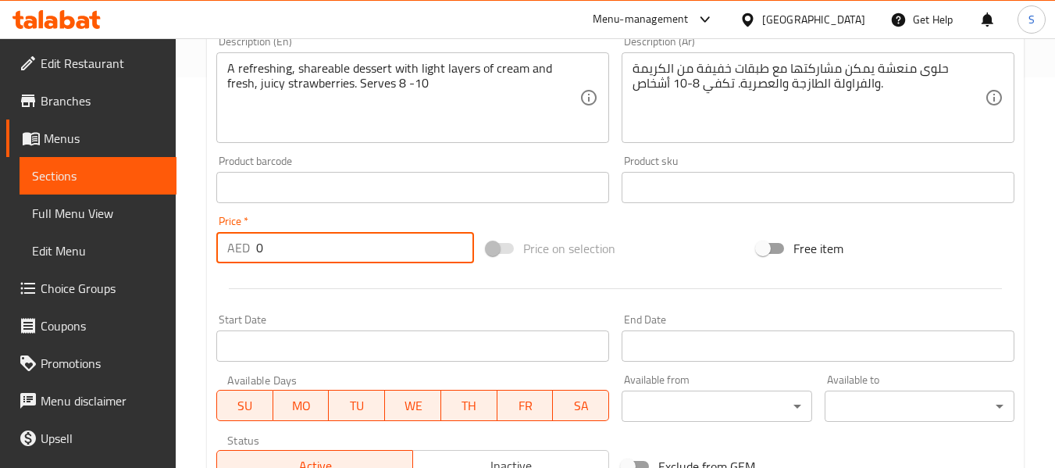
click at [297, 238] on input "0" at bounding box center [365, 247] width 218 height 31
type input "200"
click at [190, 256] on div "Home / Restaurants management / Menus / Sections / item / create Desserts secti…" at bounding box center [616, 181] width 880 height 1066
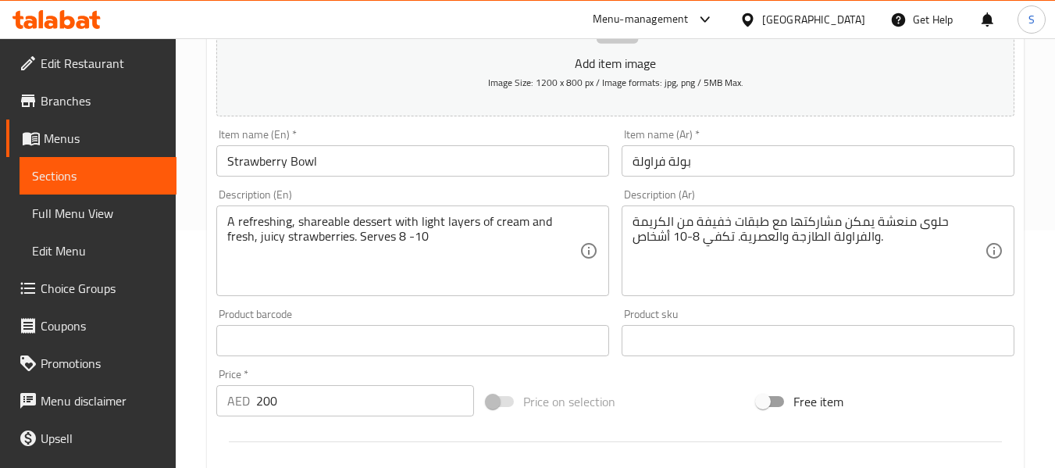
scroll to position [234, 0]
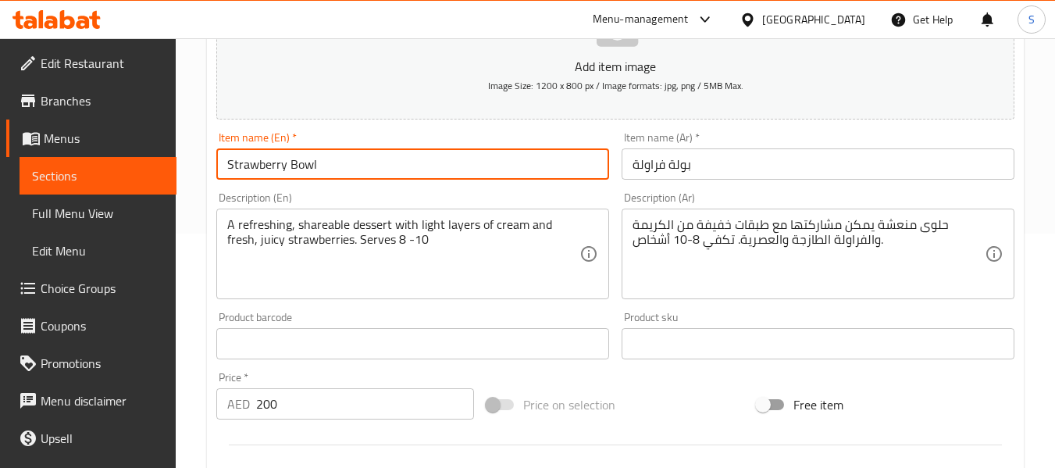
click at [370, 166] on input "Strawberry Bowl" at bounding box center [412, 163] width 393 height 31
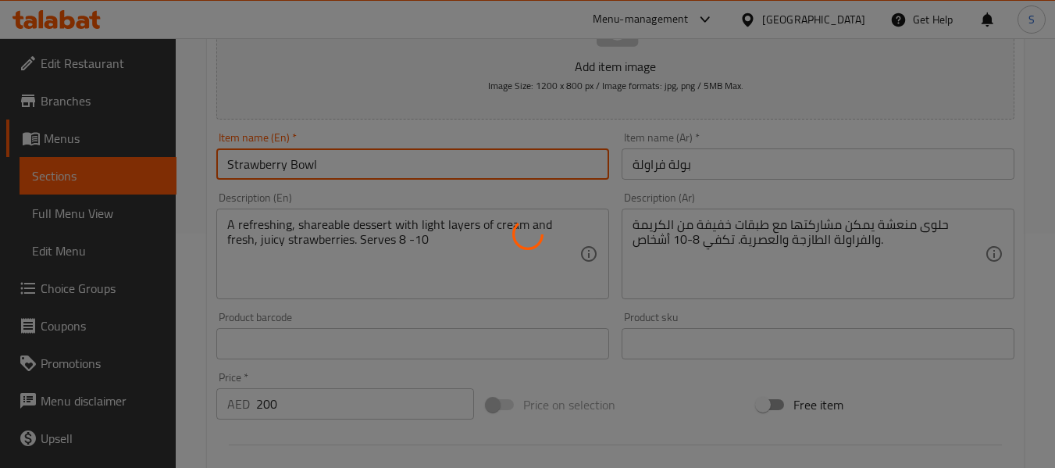
type input "0"
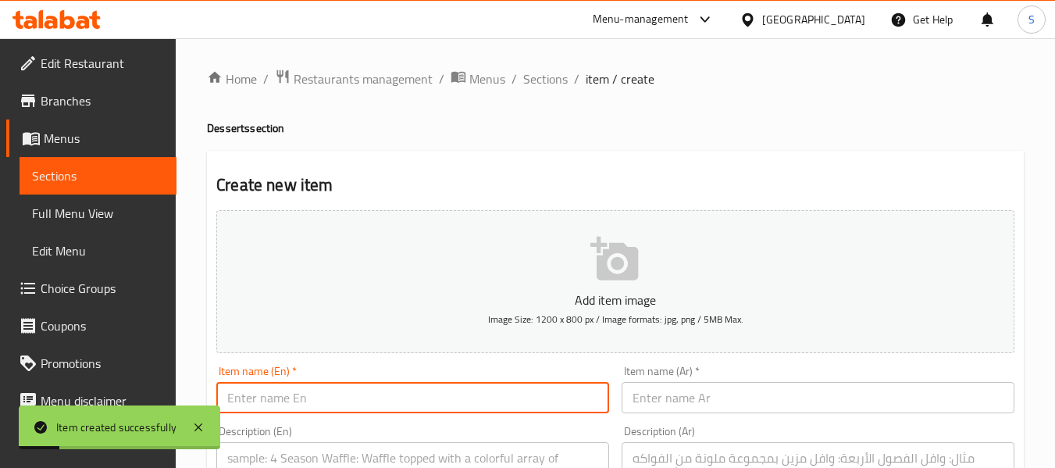
scroll to position [0, 0]
paste input "Tiramisu Bowl"
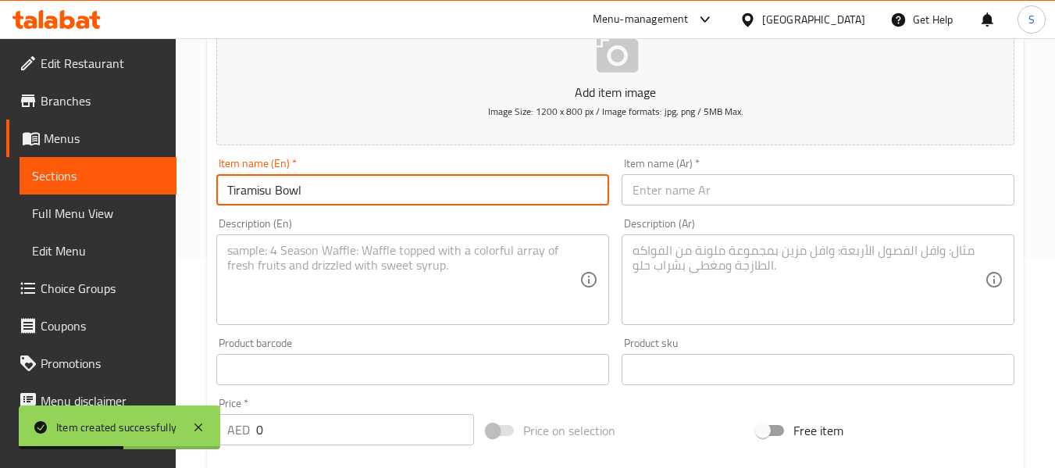
scroll to position [234, 0]
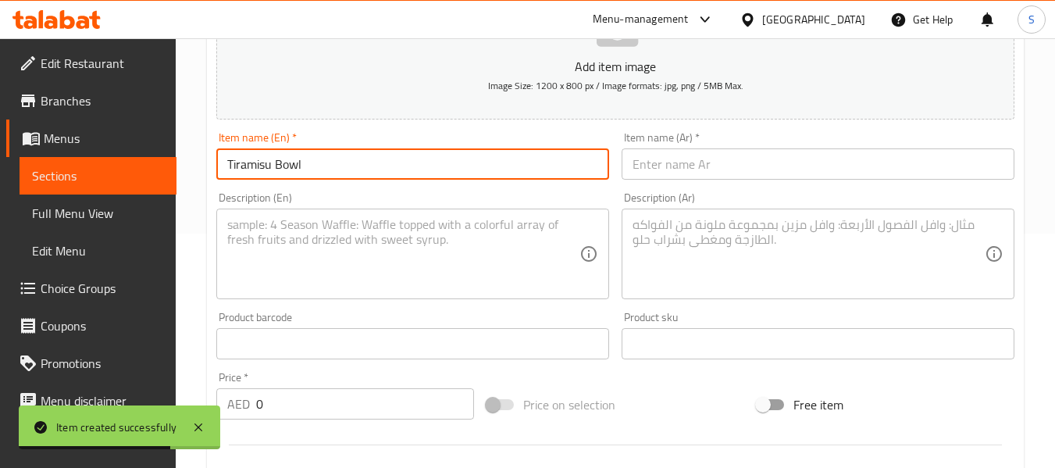
type input "Tiramisu Bowl"
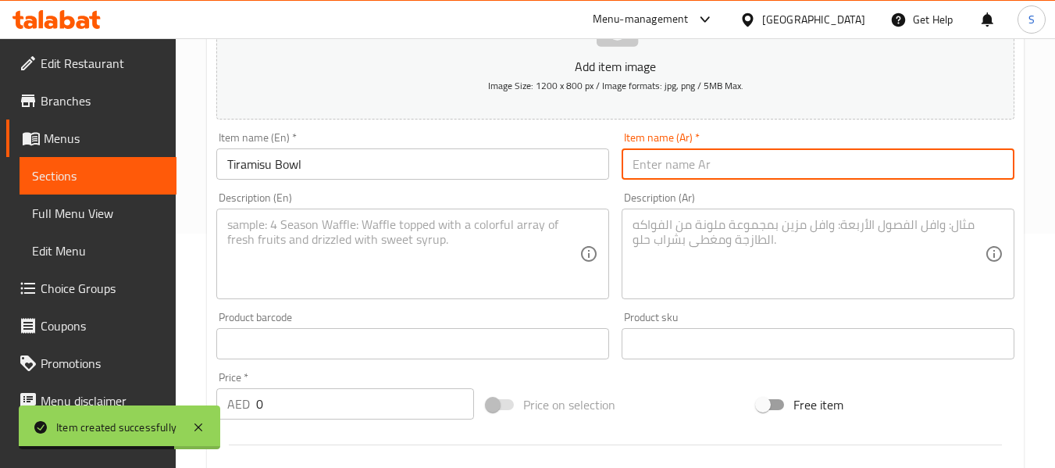
click at [684, 172] on input "text" at bounding box center [818, 163] width 393 height 31
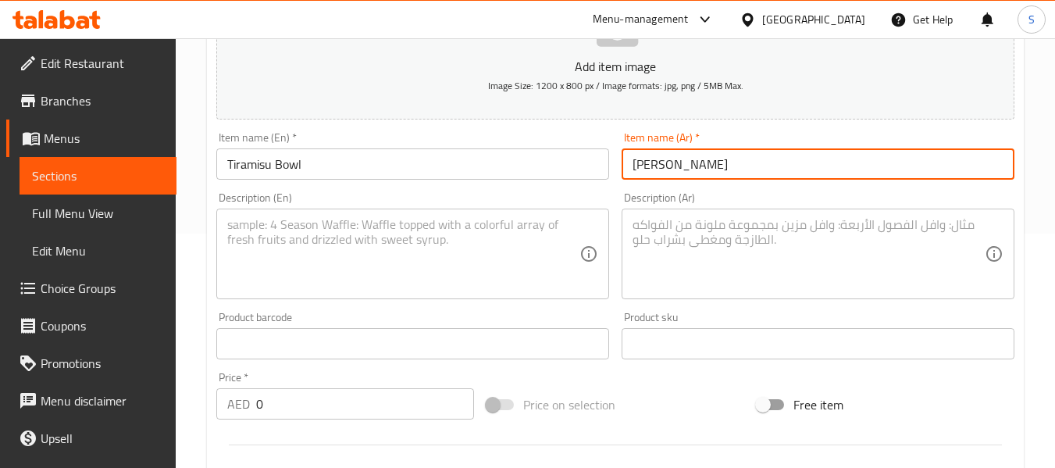
type input "[PERSON_NAME]"
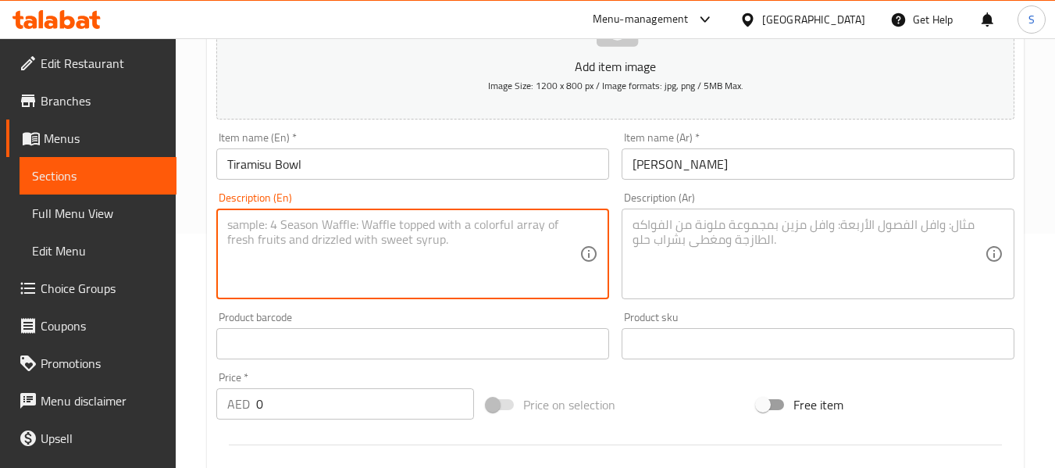
paste textarea "A classic Italian dessert with layers of coffee-soaked ladyfingers and rich mas…"
paste textarea "Serves 8–10"
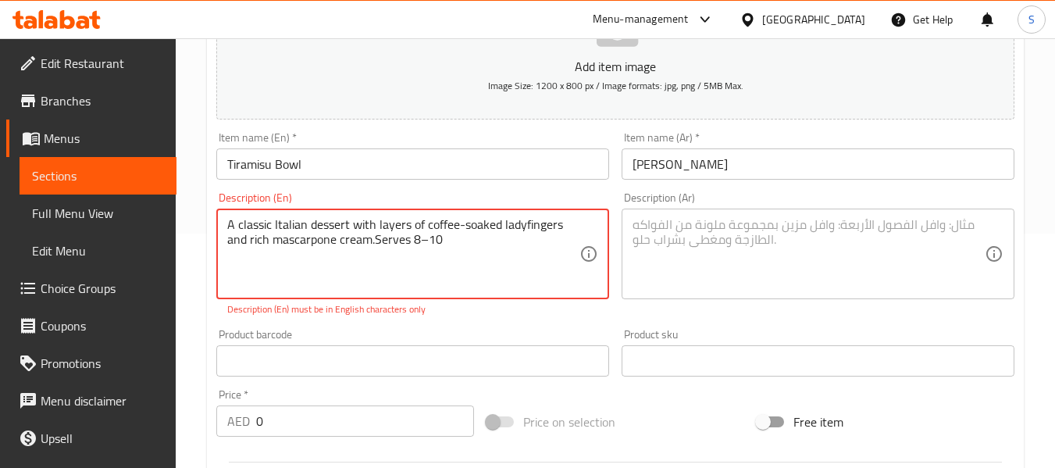
click at [377, 232] on textarea "A classic Italian dessert with layers of coffee-soaked ladyfingers and rich mas…" at bounding box center [403, 254] width 352 height 74
click at [380, 240] on textarea "A classic Italian dessert with layers of coffee-soaked ladyfingers and rich mas…" at bounding box center [403, 254] width 352 height 74
click at [378, 240] on textarea "A classic Italian dessert with layers of coffee-soaked ladyfingers and rich mas…" at bounding box center [403, 254] width 352 height 74
click at [376, 239] on textarea "A classic Italian dessert with layers of coffee-soaked ladyfingers and rich mas…" at bounding box center [403, 254] width 352 height 74
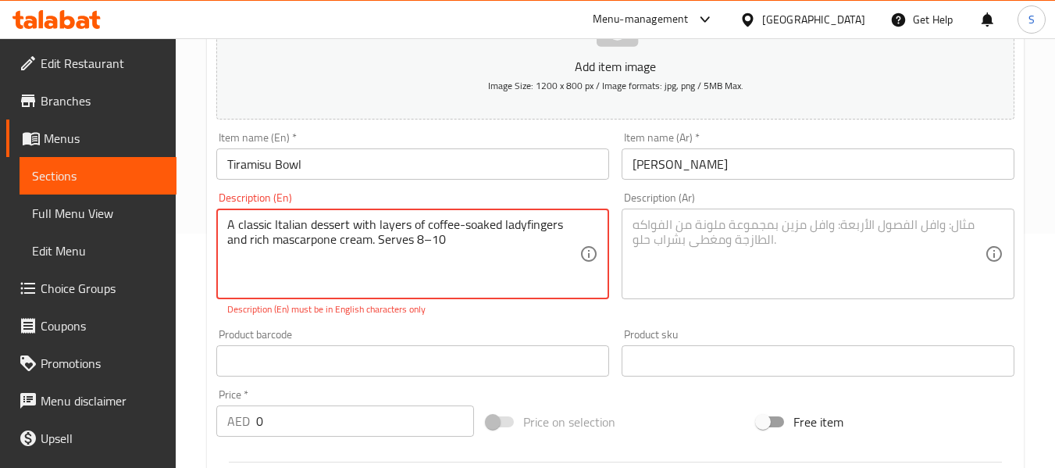
click at [376, 239] on textarea "A classic Italian dessert with layers of coffee-soaked ladyfingers and rich mas…" at bounding box center [403, 254] width 352 height 74
type textarea "A classic Italian dessert with layers of coffee-soaked ladyfingers and rich mas…"
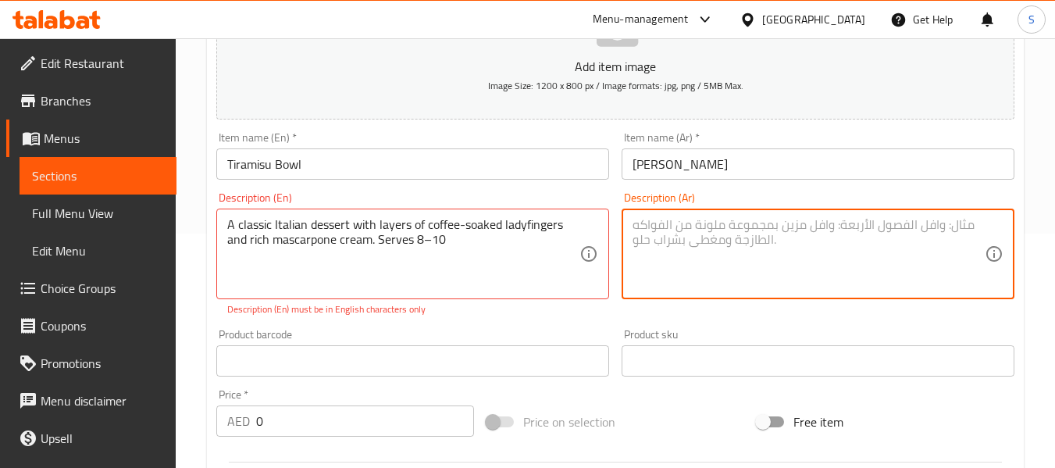
paste textarea "حلوى إيطالية كلاسيكية تتكون من طبقات من البسكويت المنقوع في القهوة وكريمة الماس…"
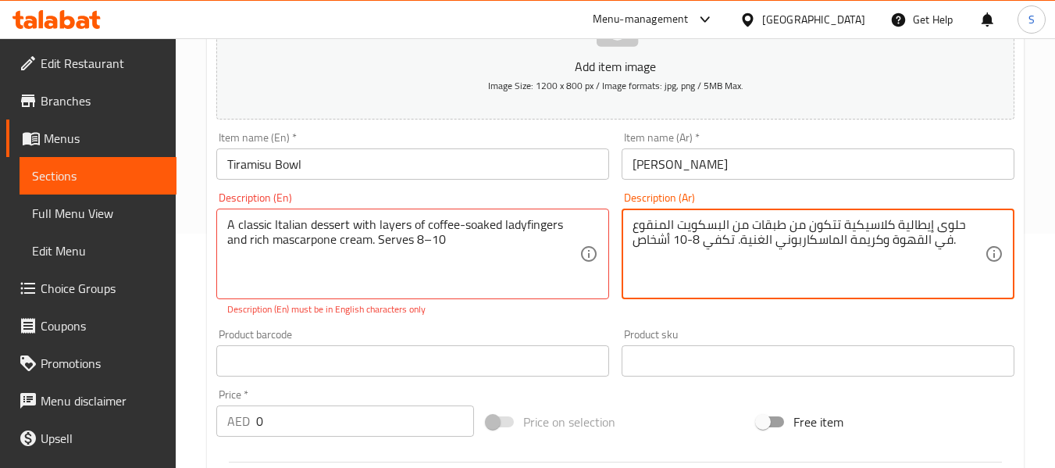
type textarea "حلوى إيطالية كلاسيكية تتكون من طبقات من البسكويت المنقوع في القهوة وكريمة الماس…"
click at [317, 429] on input "0" at bounding box center [365, 420] width 218 height 31
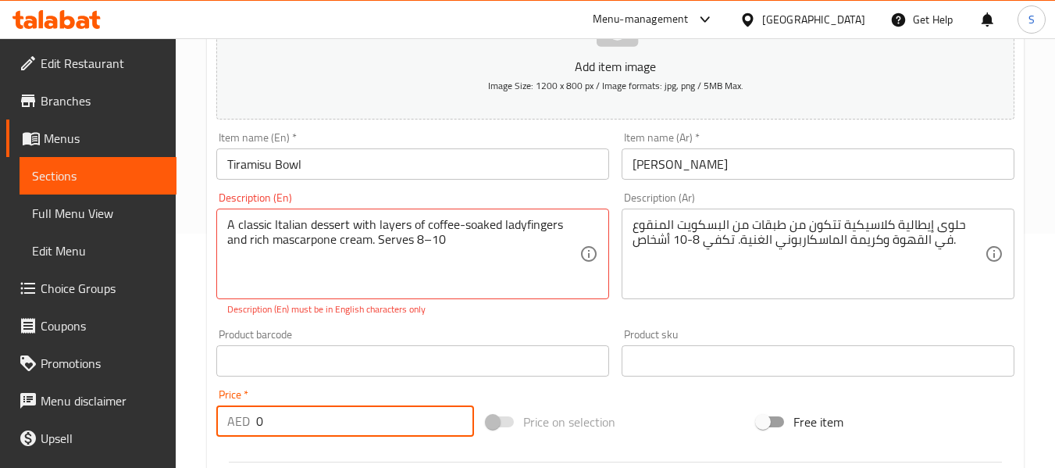
click at [317, 429] on input "0" at bounding box center [365, 420] width 218 height 31
type input "200"
click at [388, 175] on input "Tiramisu Bowl" at bounding box center [412, 163] width 393 height 31
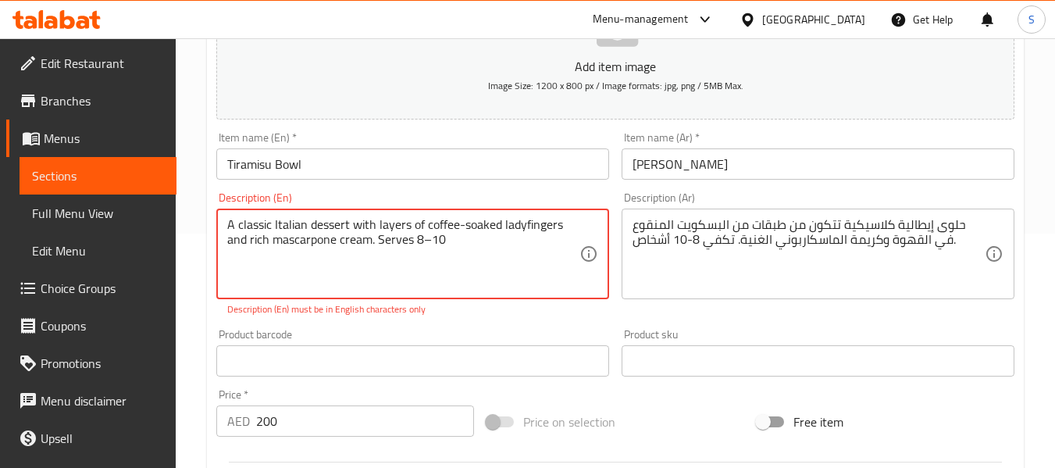
click at [384, 164] on input "Tiramisu Bowl" at bounding box center [412, 163] width 393 height 31
click at [367, 184] on div "Item name (En)   * Tiramisu Bowl Item name (En) *" at bounding box center [412, 156] width 405 height 60
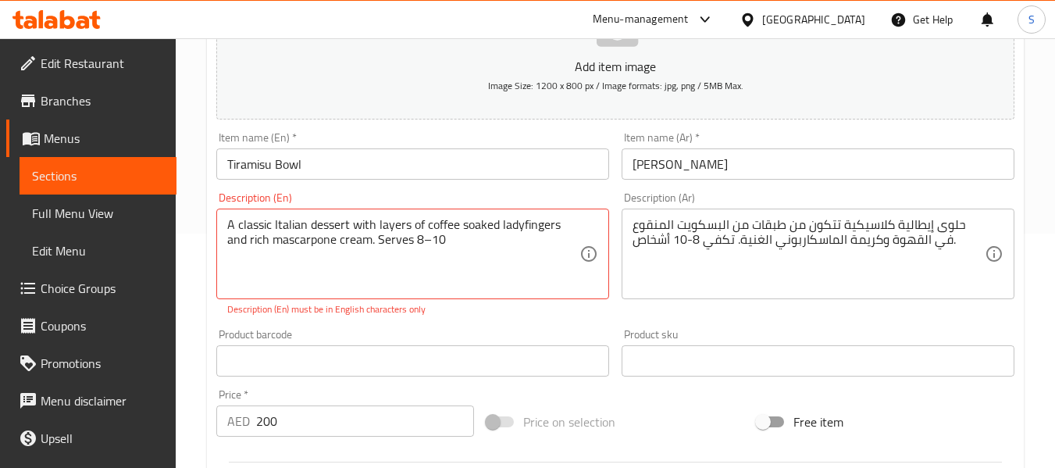
click at [374, 168] on input "Tiramisu Bowl" at bounding box center [412, 163] width 393 height 31
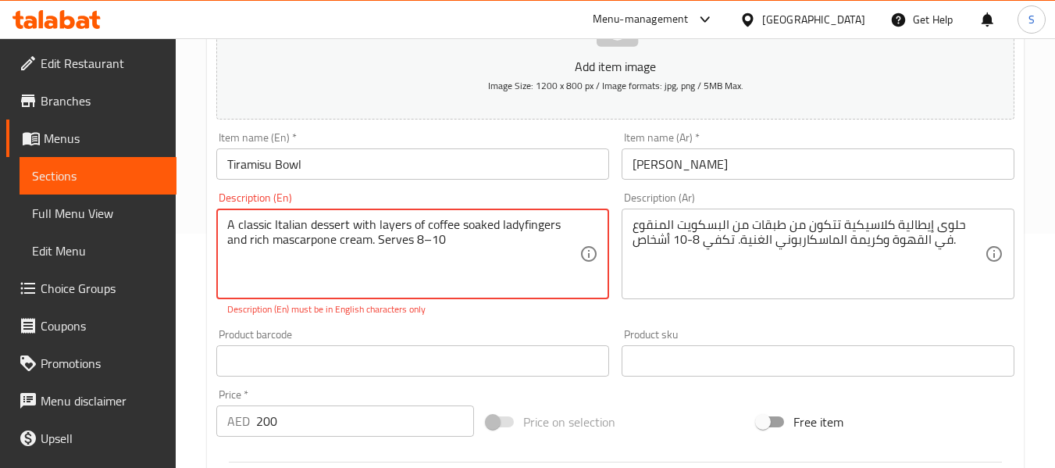
click at [435, 239] on textarea "A classic Italian dessert with layers of coffee soaked ladyfingers and rich mas…" at bounding box center [403, 254] width 352 height 74
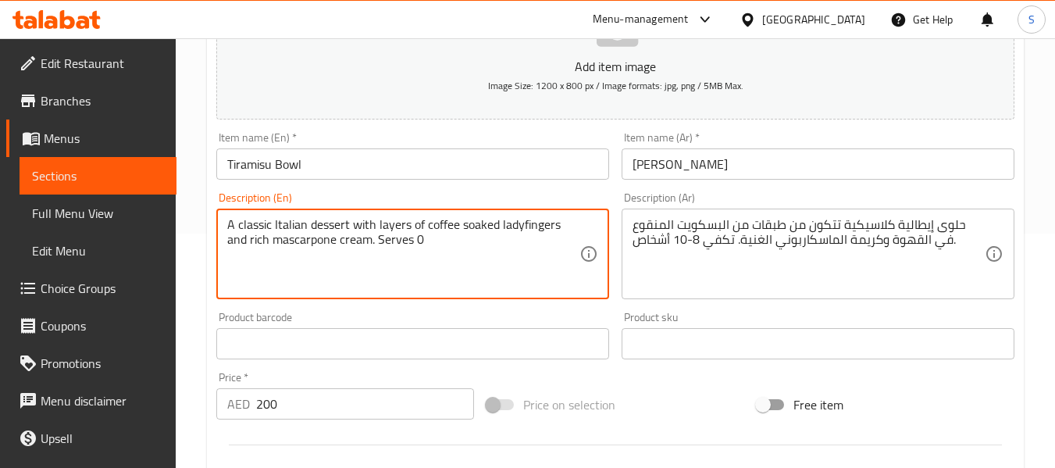
click at [477, 249] on textarea "A classic Italian dessert with layers of coffee soaked ladyfingers and rich mas…" at bounding box center [403, 254] width 352 height 74
type textarea "A classic Italian dessert with layers of coffee soaked ladyfingers and rich mas…"
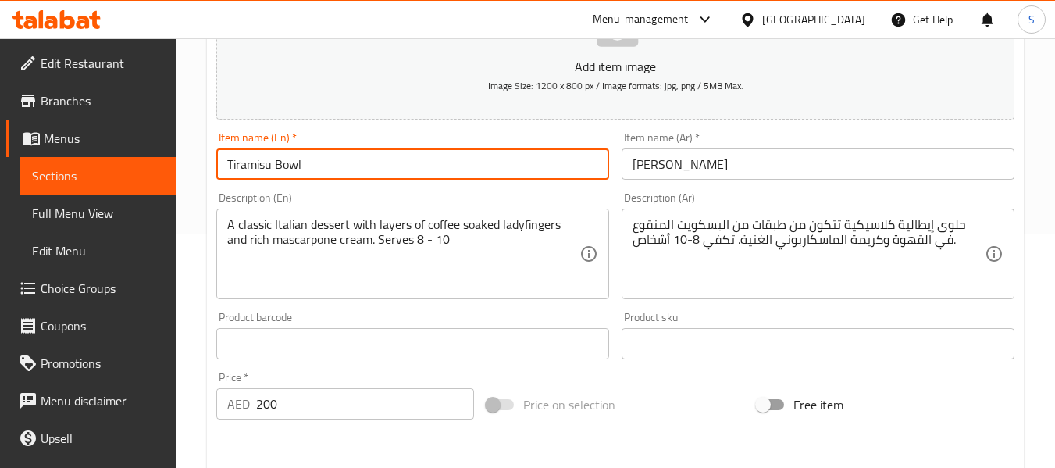
click at [432, 173] on input "Tiramisu Bowl" at bounding box center [412, 163] width 393 height 31
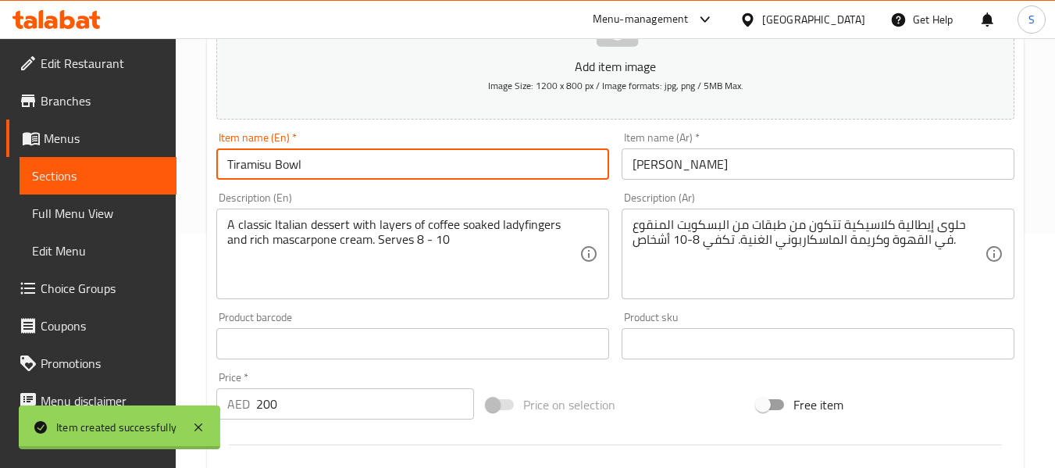
type input "0"
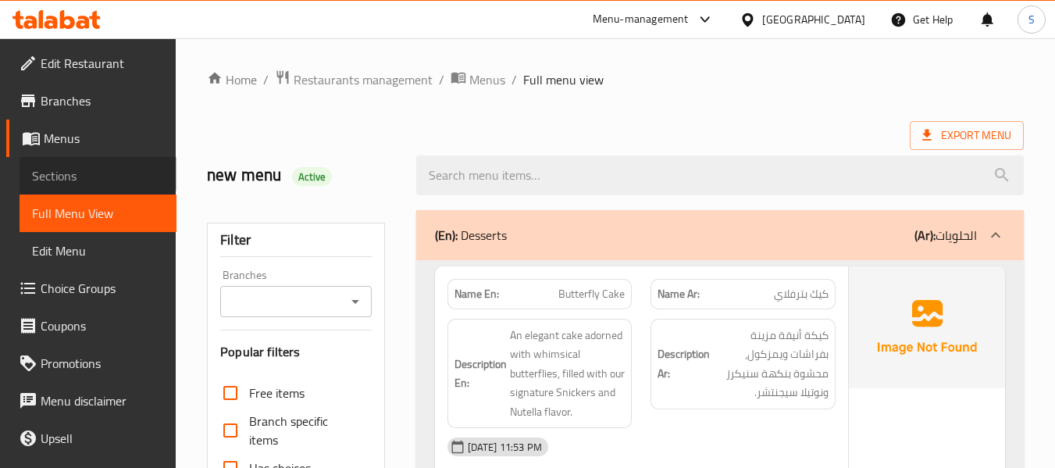
click at [97, 167] on span "Sections" at bounding box center [98, 175] width 132 height 19
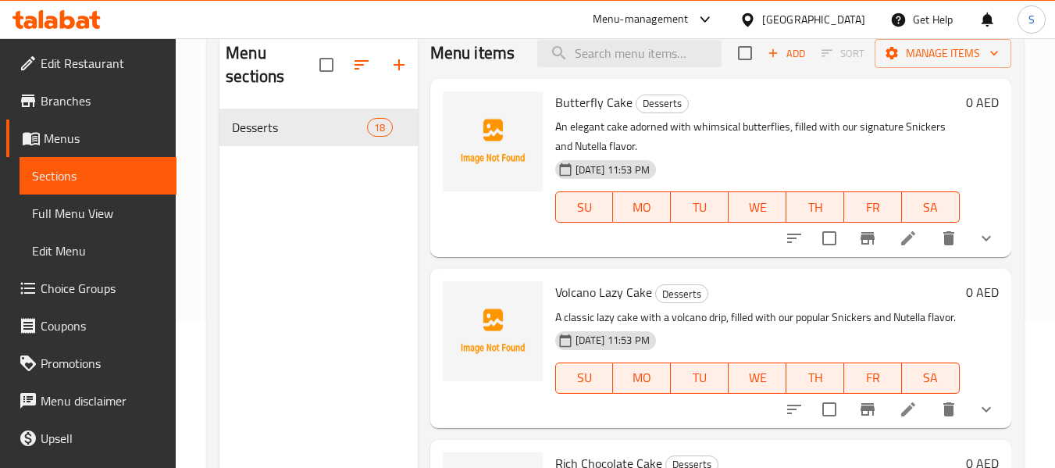
scroll to position [156, 0]
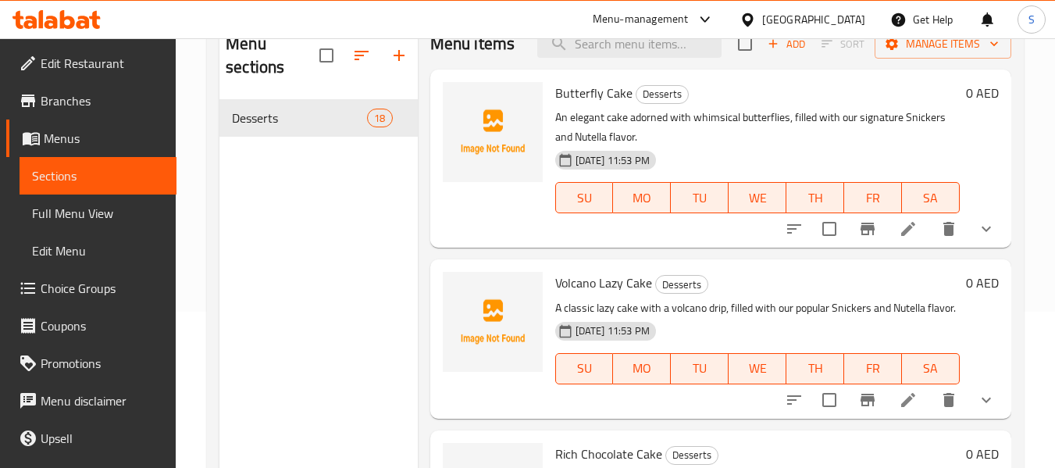
click at [755, 170] on div "[DATE] 11:53 PM SU MO TU WE TH FR SA" at bounding box center [757, 187] width 417 height 84
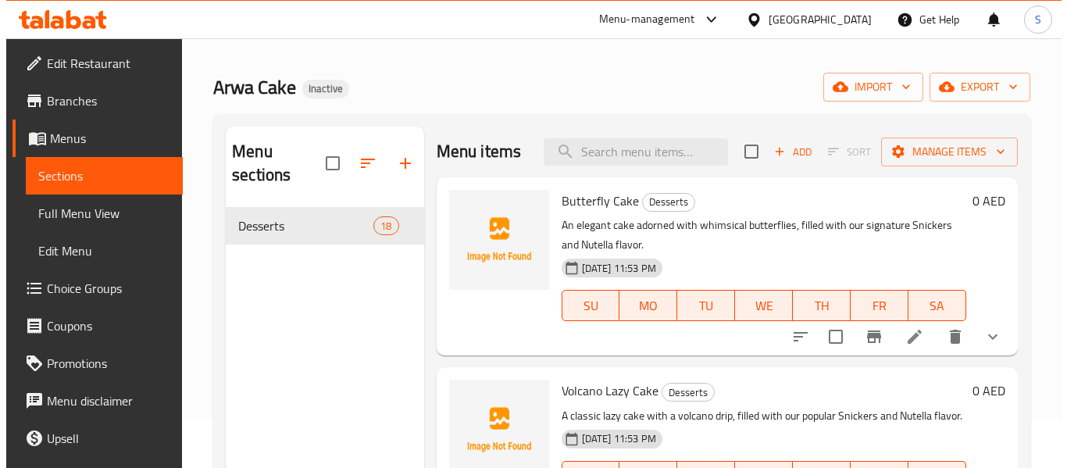
scroll to position [0, 0]
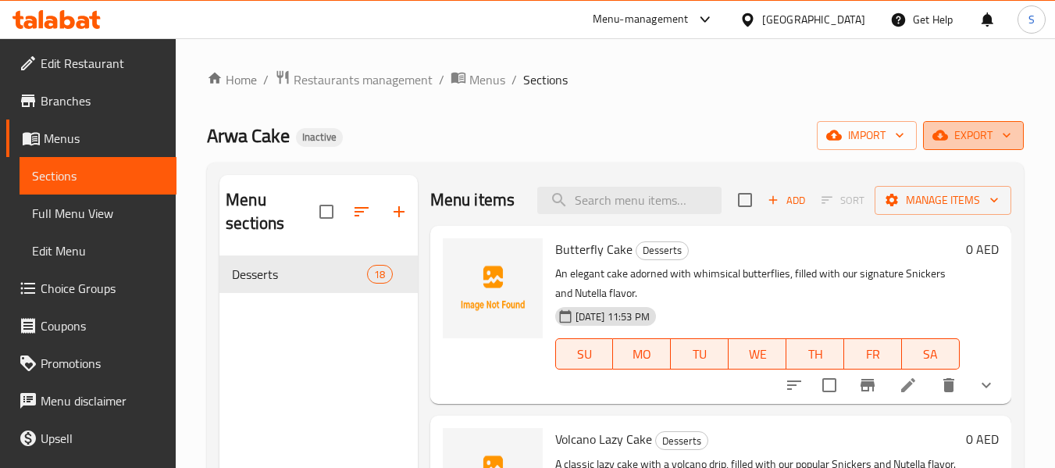
click at [991, 142] on span "export" at bounding box center [974, 136] width 76 height 20
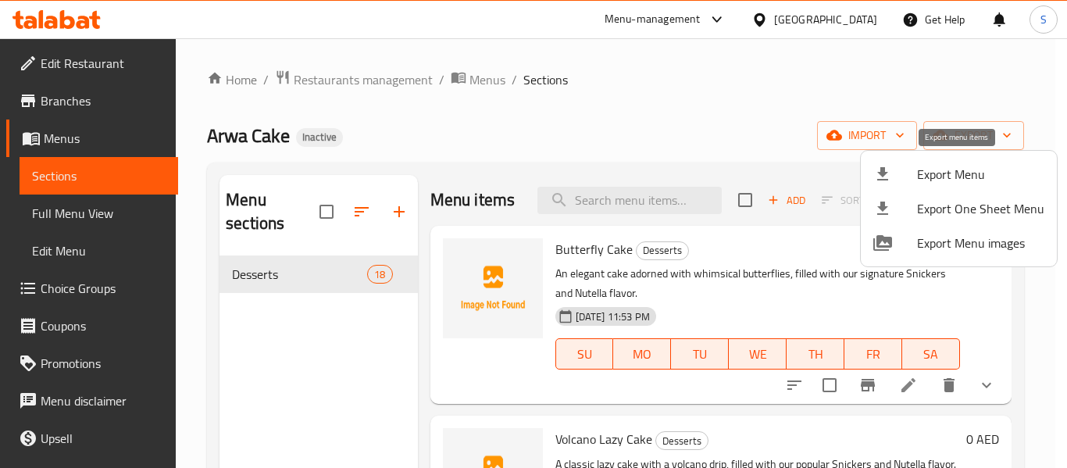
click at [967, 167] on span "Export Menu" at bounding box center [980, 174] width 127 height 19
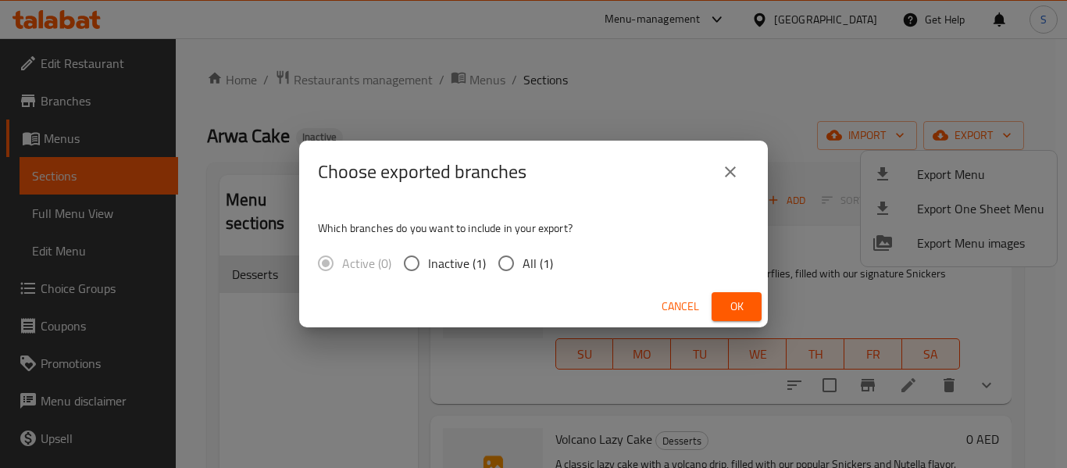
click at [523, 264] on span "All (1)" at bounding box center [538, 263] width 30 height 19
click at [522, 264] on input "All (1)" at bounding box center [506, 263] width 33 height 33
radio input "true"
click at [741, 308] on span "Ok" at bounding box center [736, 307] width 25 height 20
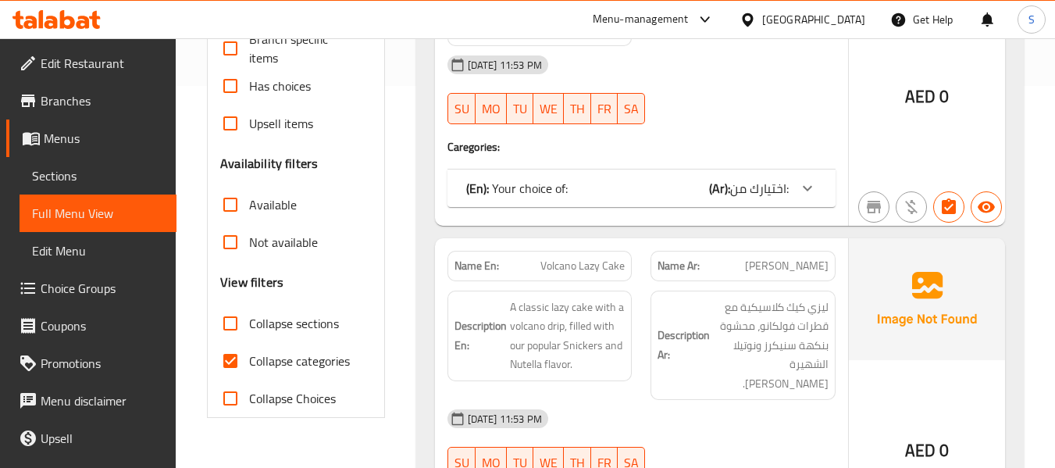
scroll to position [391, 0]
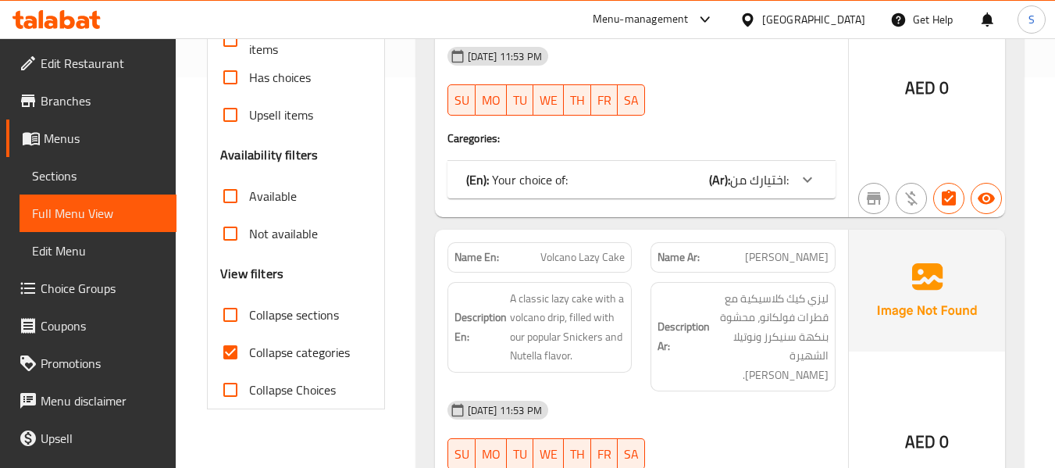
drag, startPoint x: 297, startPoint y: 353, endPoint x: 26, endPoint y: 16, distance: 432.9
click at [297, 353] on span "Collapse categories" at bounding box center [299, 352] width 101 height 19
click at [249, 353] on input "Collapse categories" at bounding box center [231, 353] width 38 height 38
checkbox input "false"
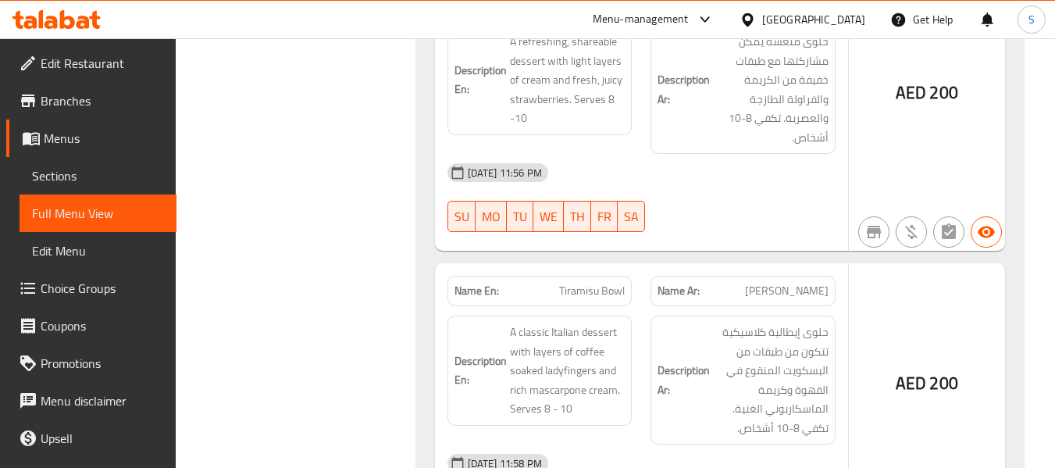
scroll to position [7953, 0]
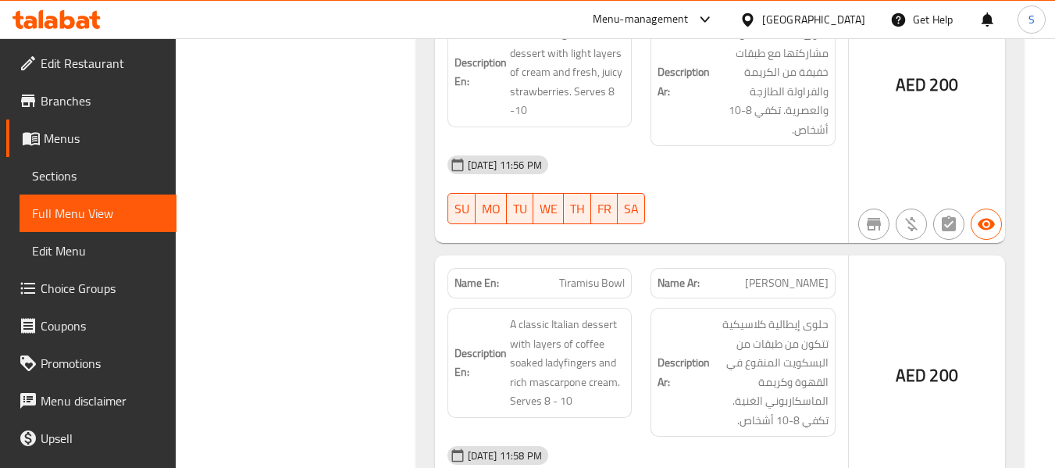
click at [578, 275] on span "Tiramisu Bowl" at bounding box center [592, 283] width 66 height 16
copy span "Tiramisu Bowl"
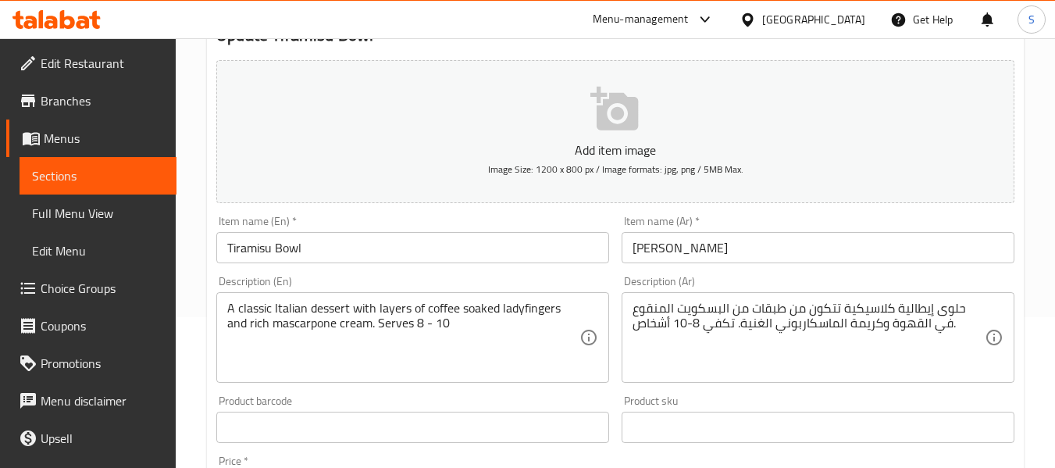
scroll to position [156, 0]
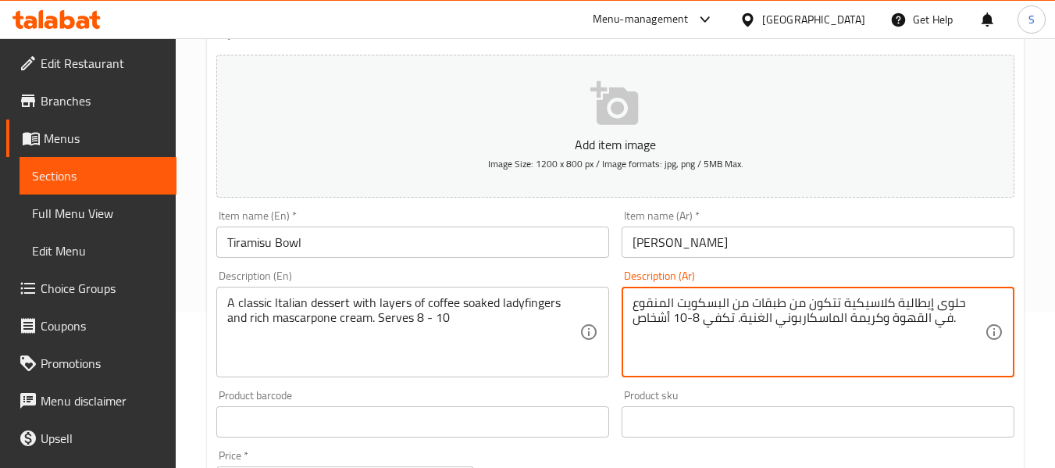
drag, startPoint x: 741, startPoint y: 301, endPoint x: 703, endPoint y: 304, distance: 38.4
type textarea "حلوى إيطالية كلاسيكية تتكون من طبقات من الليدي فينجرز المنقوع في القهوة وكريمة …"
click at [760, 242] on input "[PERSON_NAME]" at bounding box center [818, 242] width 393 height 31
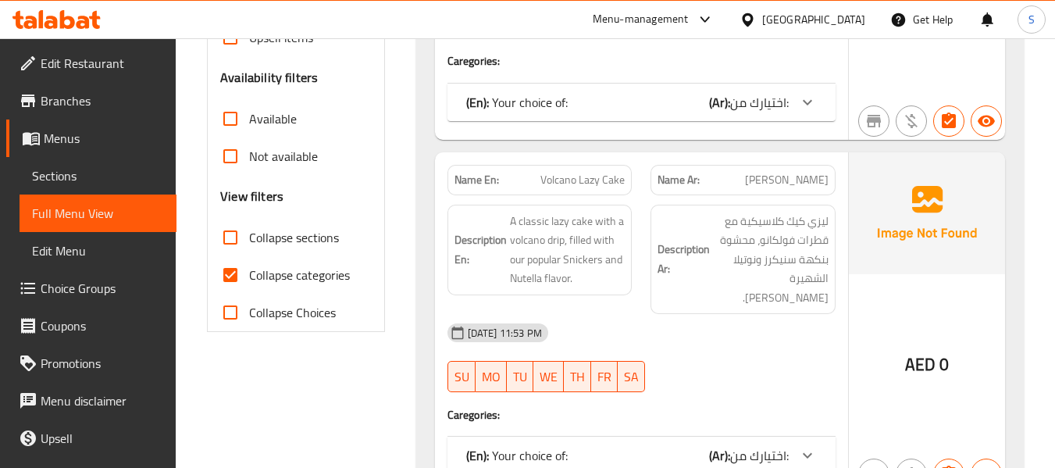
scroll to position [469, 0]
click at [282, 273] on span "Collapse categories" at bounding box center [299, 274] width 101 height 19
click at [249, 273] on input "Collapse categories" at bounding box center [231, 274] width 38 height 38
checkbox input "false"
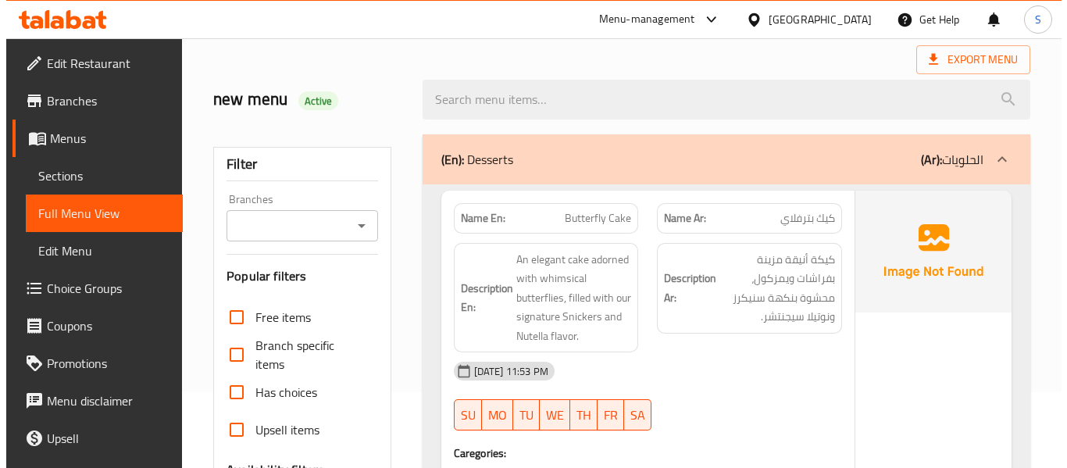
scroll to position [0, 0]
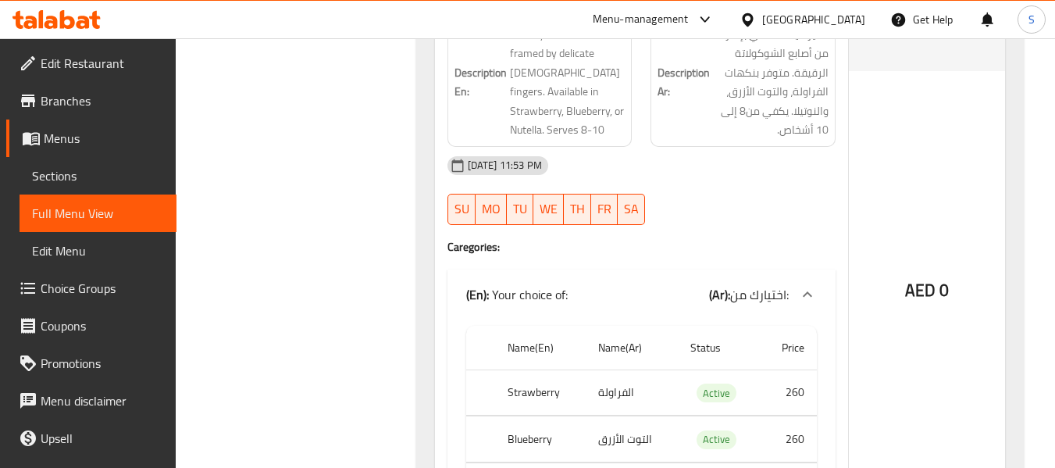
scroll to position [2987, 0]
